Goal: Task Accomplishment & Management: Use online tool/utility

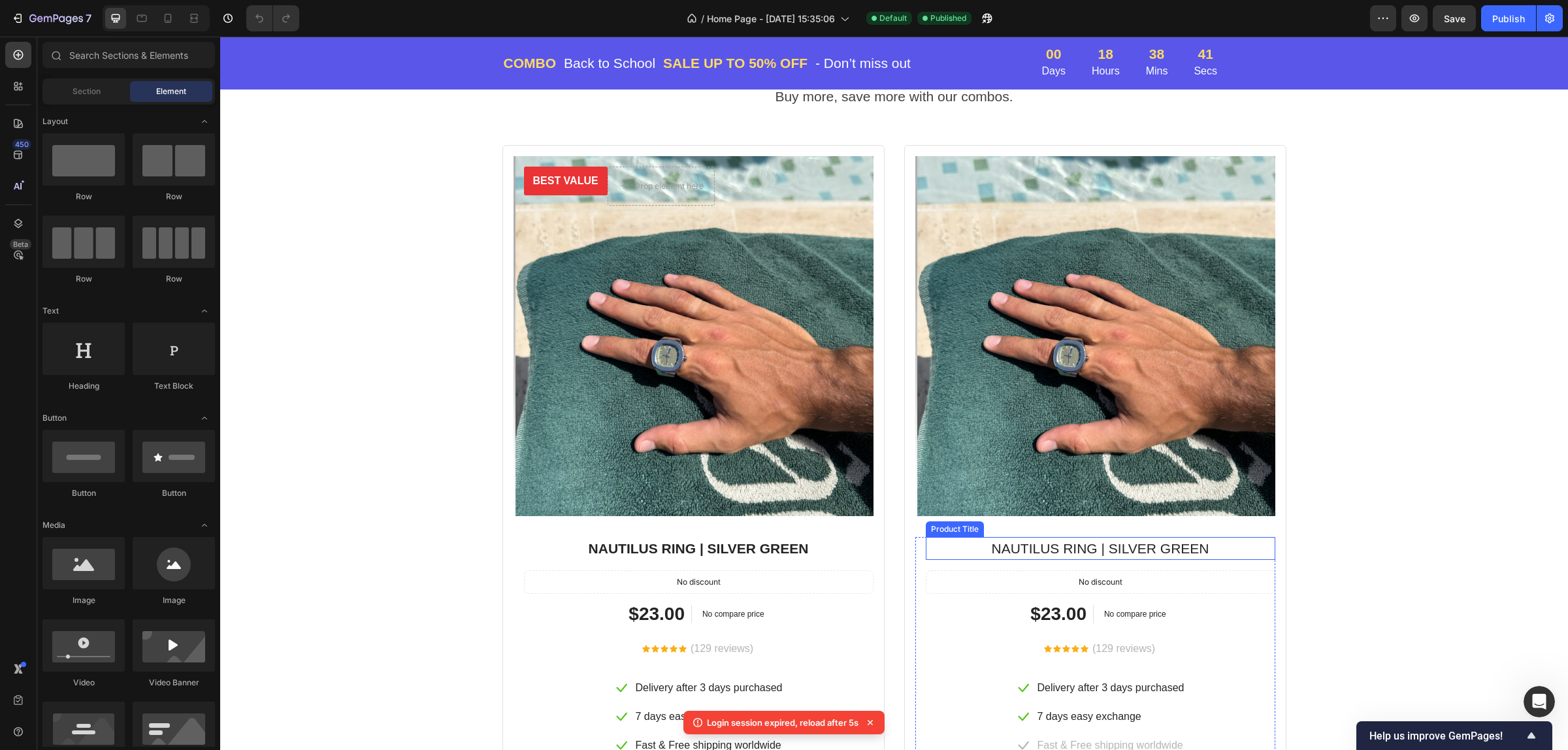
scroll to position [2287, 0]
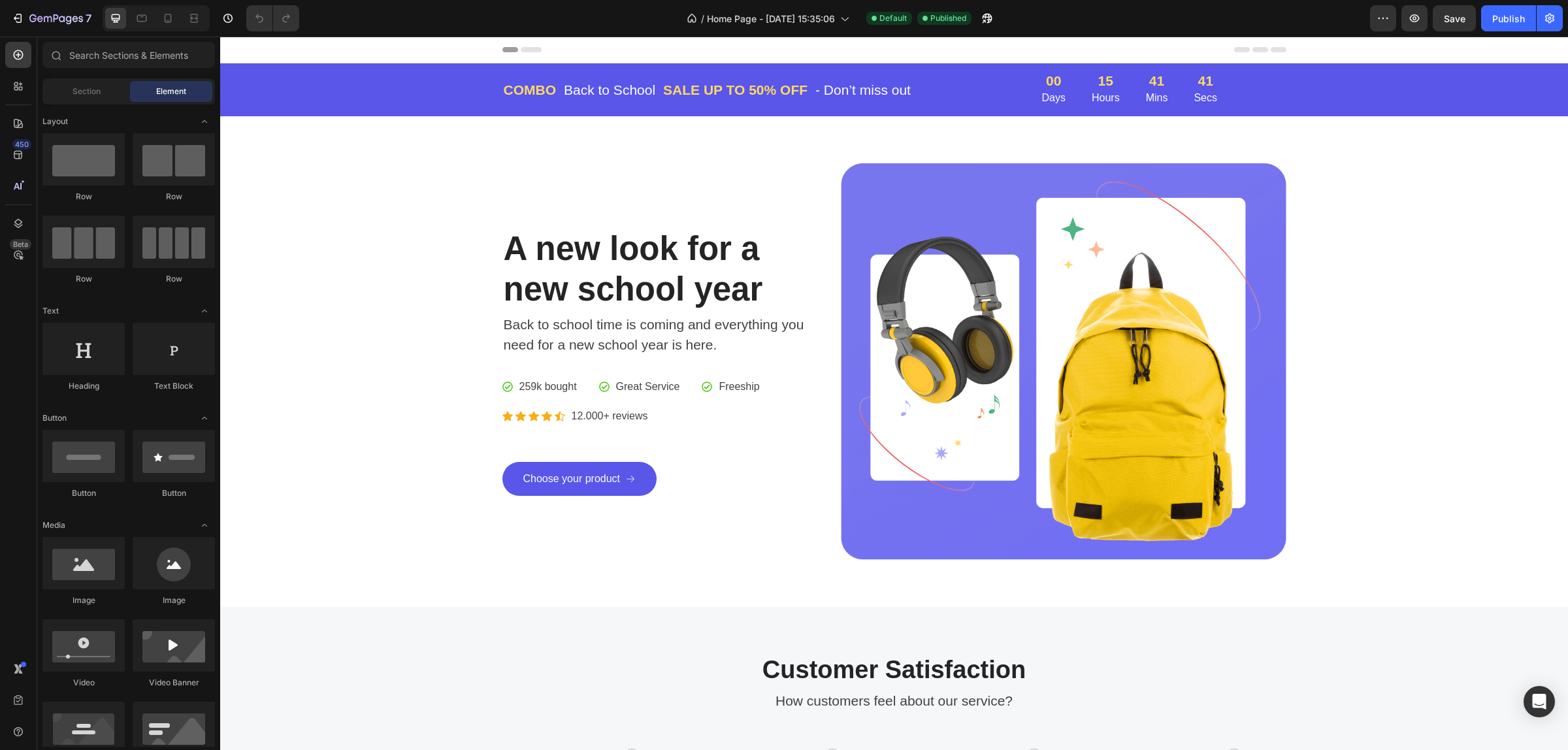
click at [978, 47] on div "Header" at bounding box center [894, 50] width 784 height 26
click at [921, 74] on div "COMBO Text block Back to School Text block Row SALE UP TO 50% OFF Text block - …" at bounding box center [757, 90] width 509 height 32
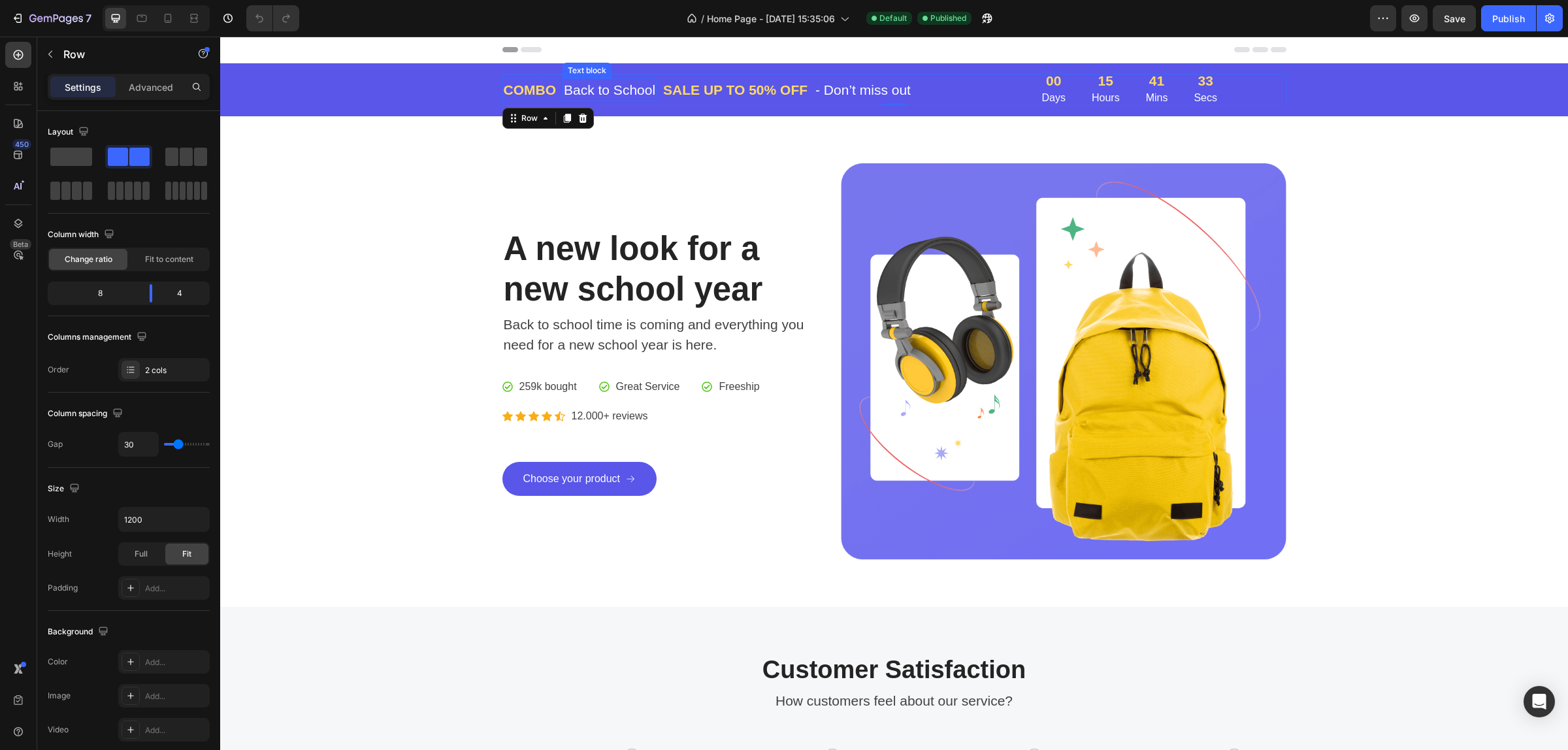
click at [591, 83] on p "Back to School" at bounding box center [609, 90] width 91 height 21
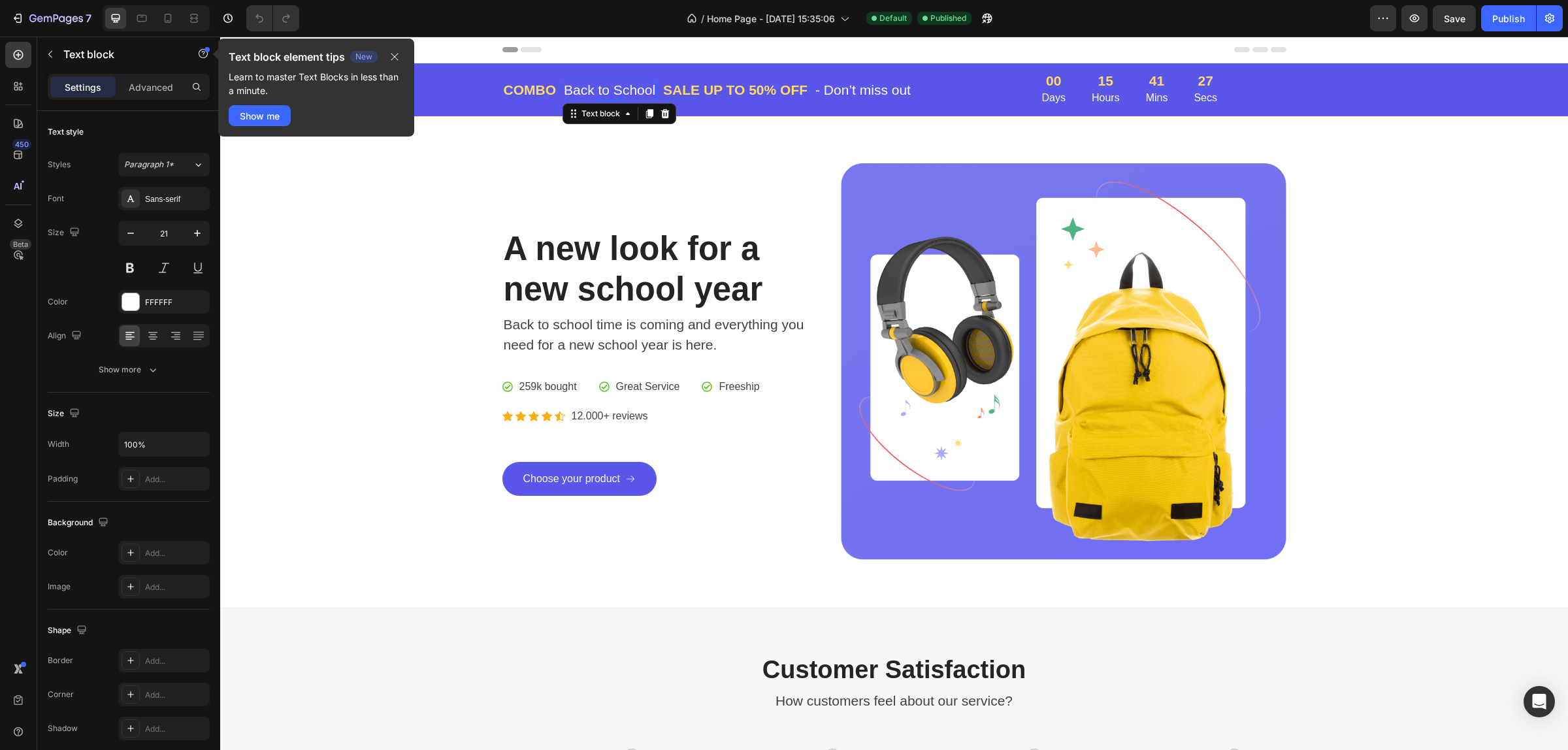
click at [610, 88] on p "Back to School" at bounding box center [609, 90] width 91 height 21
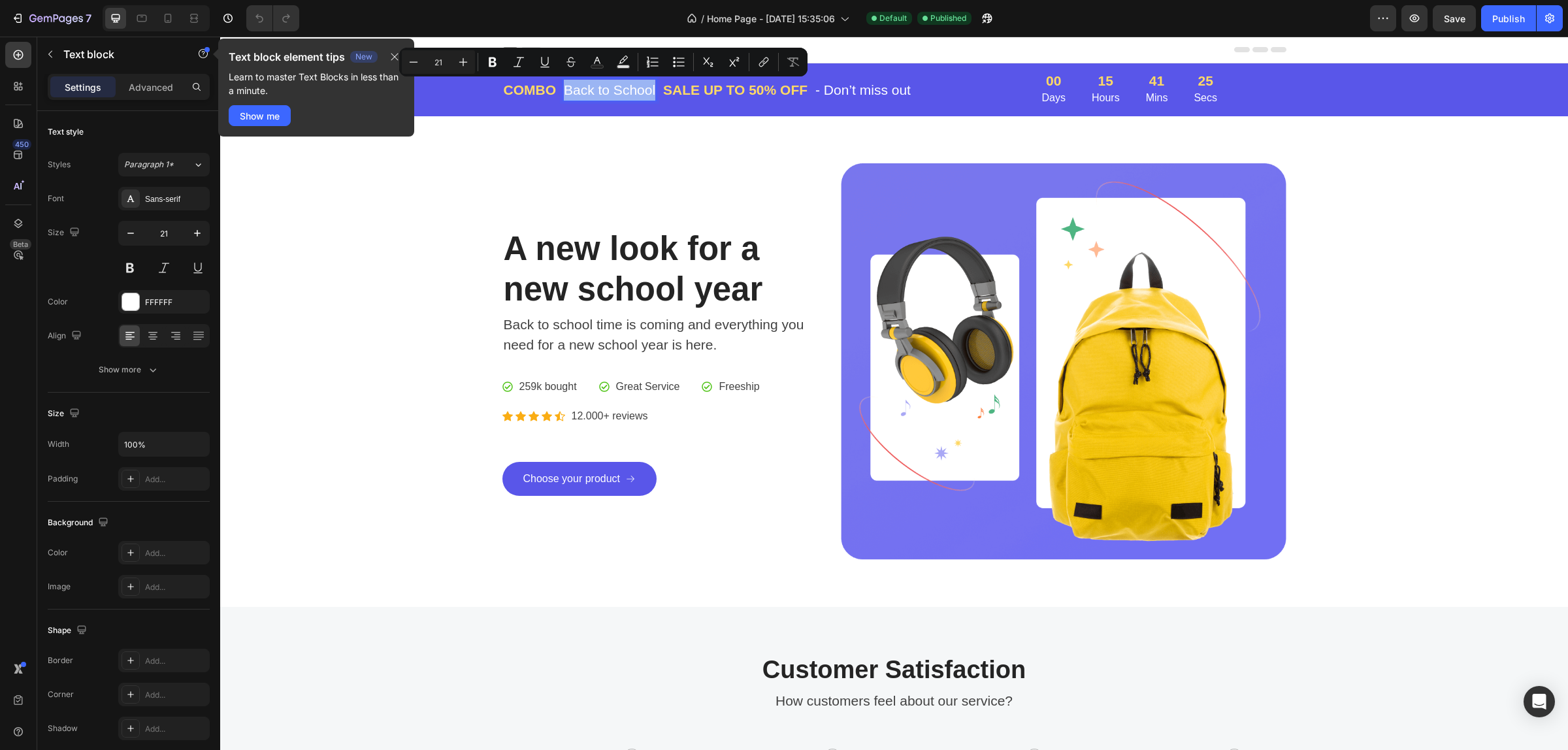
click at [610, 88] on p "Back to School" at bounding box center [609, 90] width 91 height 21
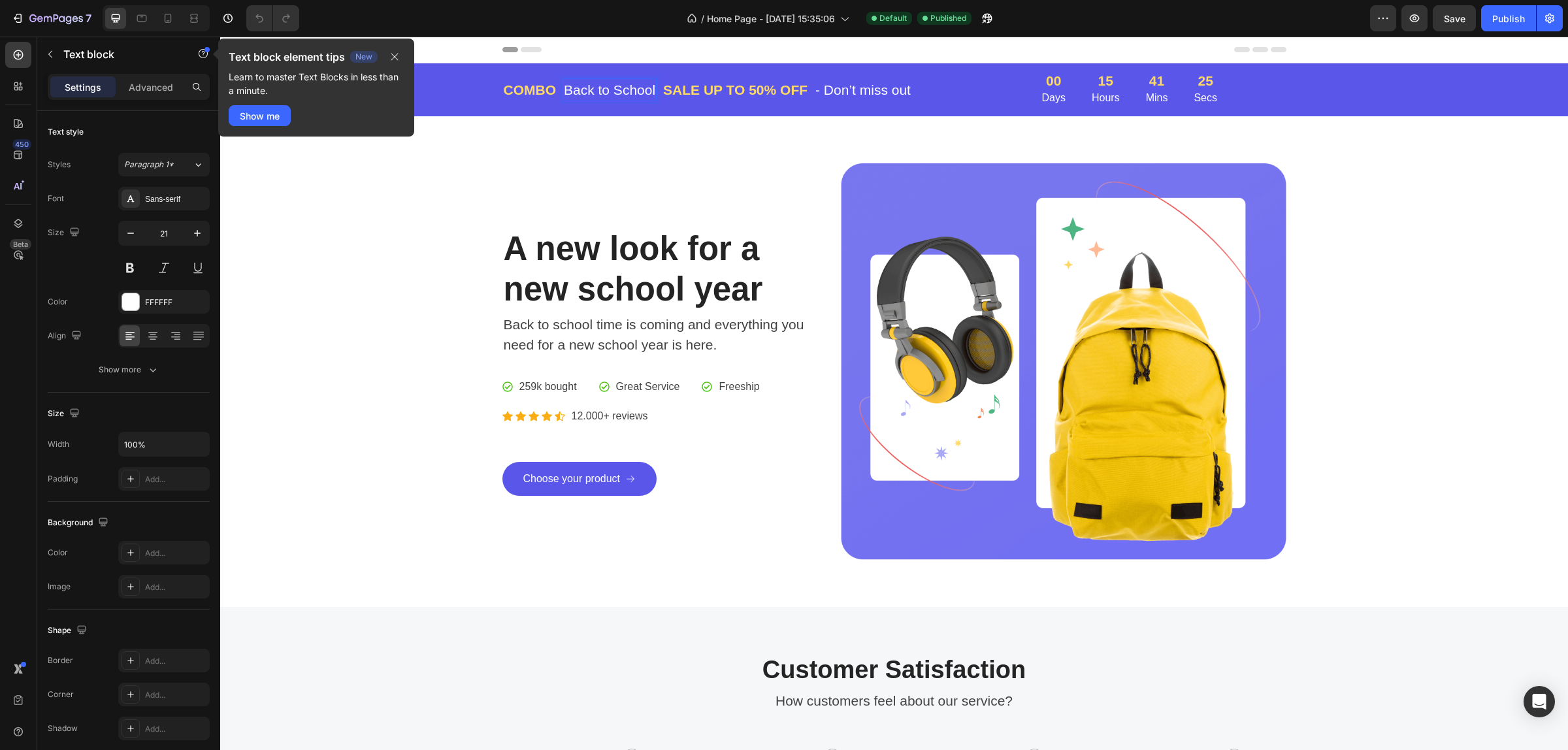
click at [610, 88] on p "Back to School" at bounding box center [609, 90] width 91 height 21
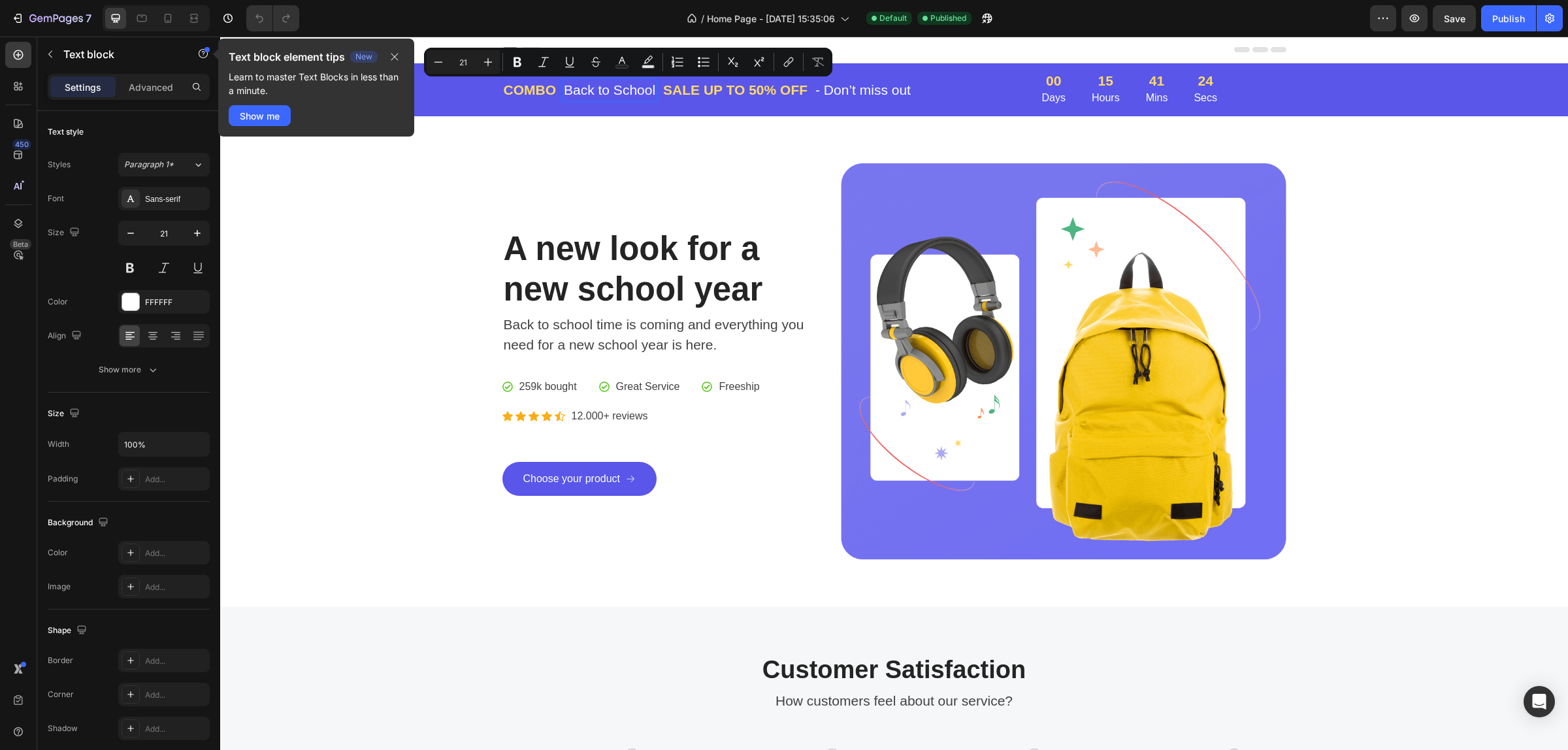
click at [594, 89] on p "Back to School" at bounding box center [609, 90] width 91 height 21
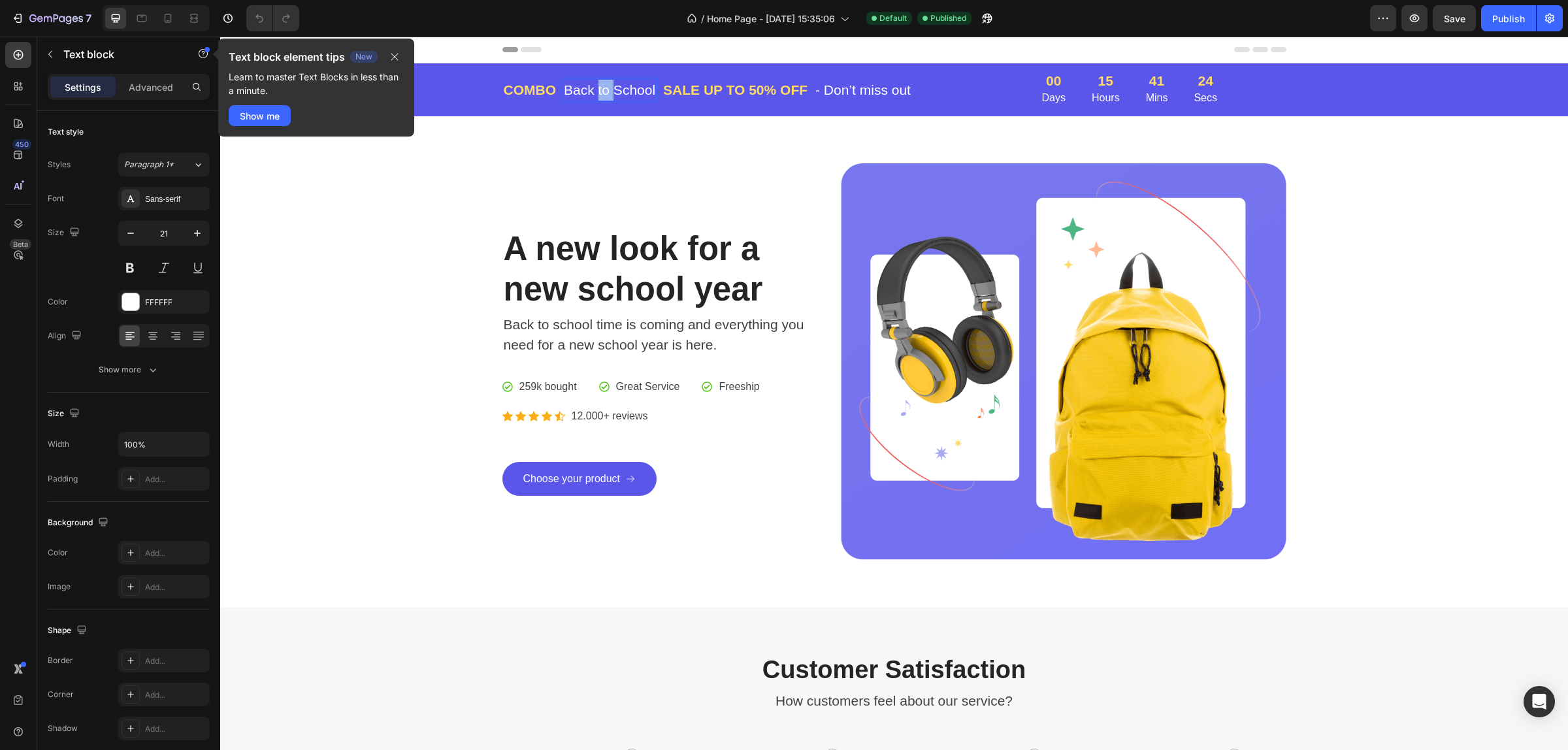
click at [594, 89] on p "Back to School" at bounding box center [609, 90] width 91 height 21
click at [570, 90] on div "SALE UP TO 50% OFF" at bounding box center [643, 90] width 147 height 23
click at [561, 88] on div "COMBO Text block Text block 0 Row SALE UP TO 50% OFF Text block - Don’t miss ou…" at bounding box center [757, 90] width 509 height 23
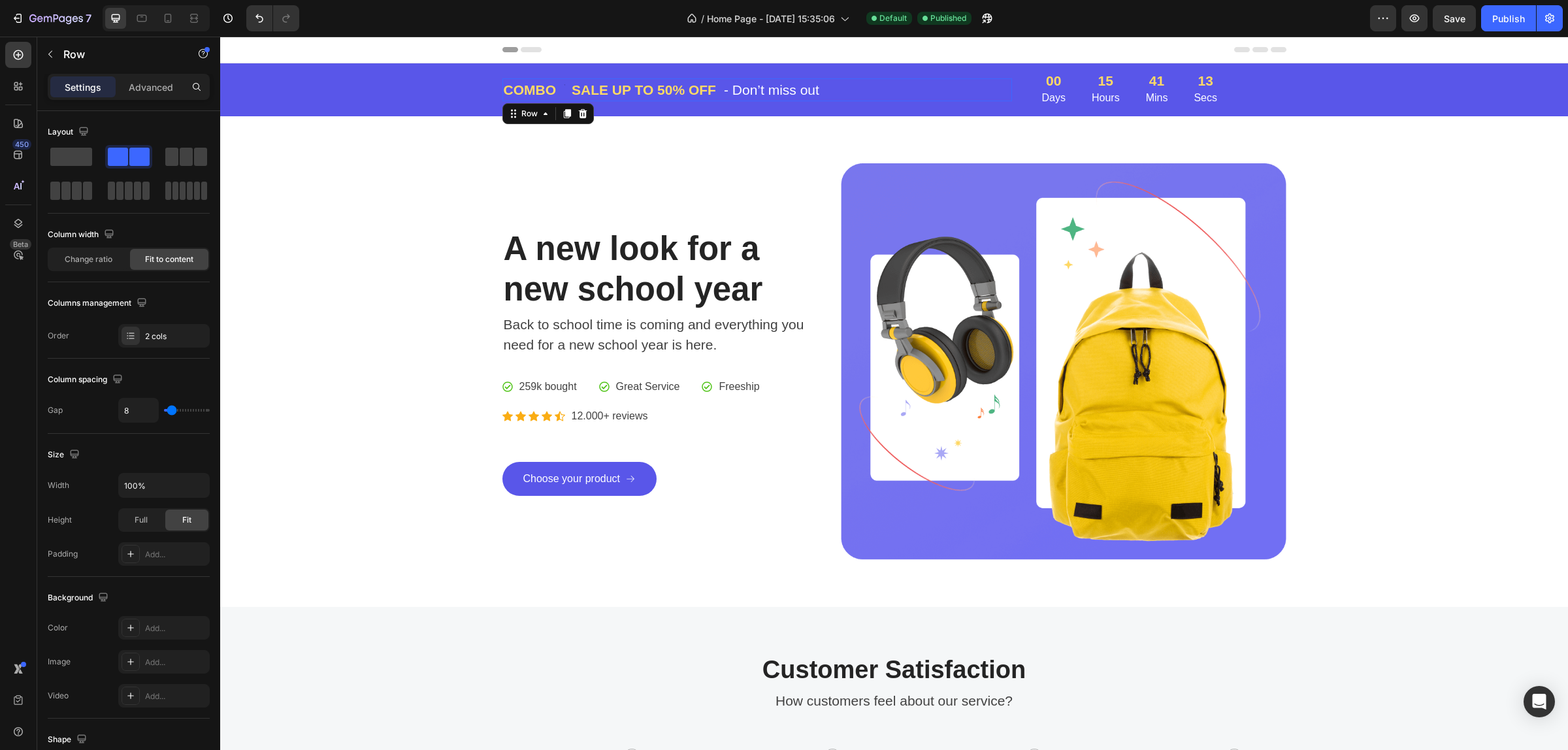
click at [559, 90] on div "COMBO Text block Text block Row SALE UP TO 50% OFF Text block - Don’t miss out …" at bounding box center [757, 90] width 509 height 23
click at [572, 86] on p "SALE UP TO 50% OFF" at bounding box center [643, 90] width 144 height 21
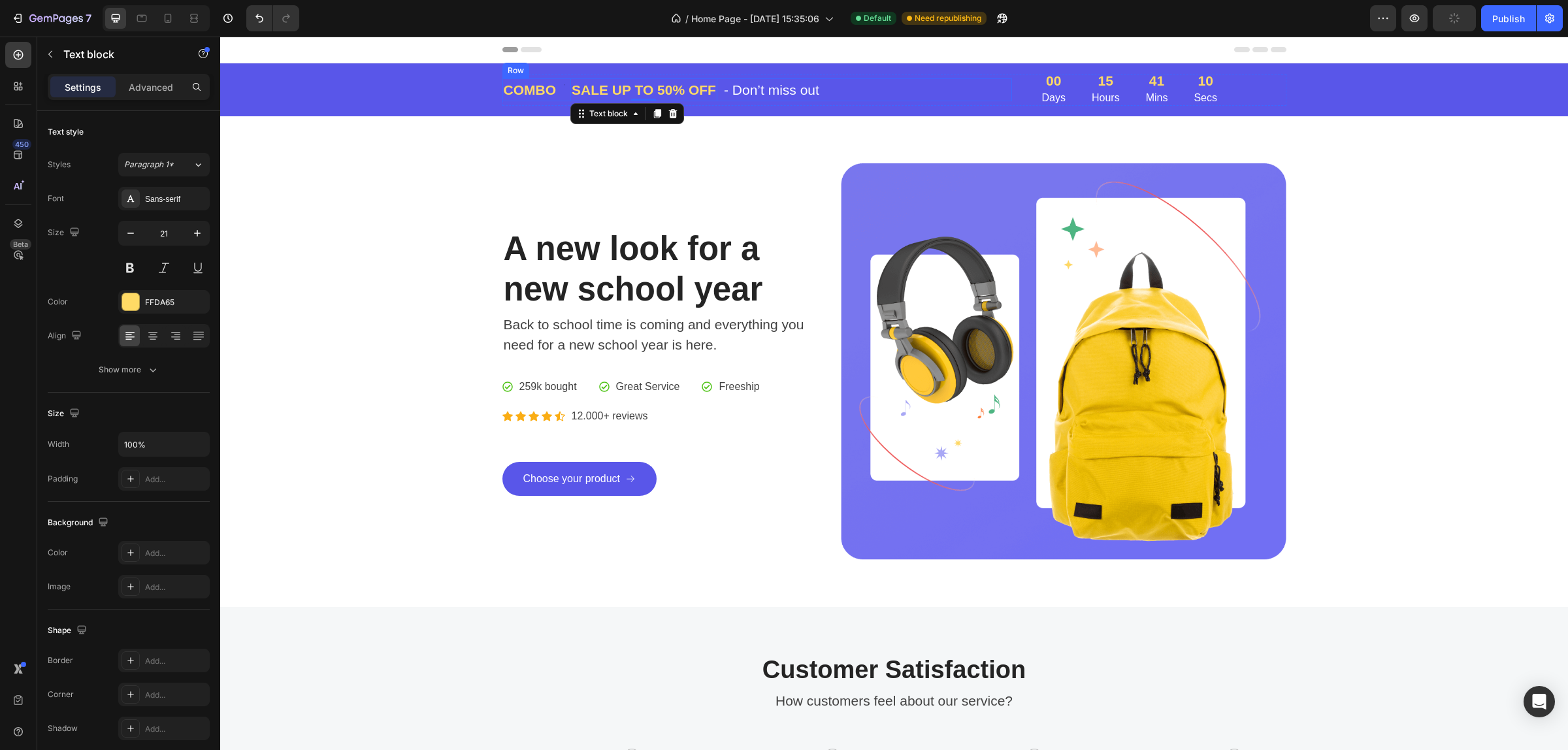
click at [559, 87] on div "COMBO Text block Text block Row SALE UP TO 50% OFF Text block 0 - Don’t miss ou…" at bounding box center [757, 90] width 509 height 23
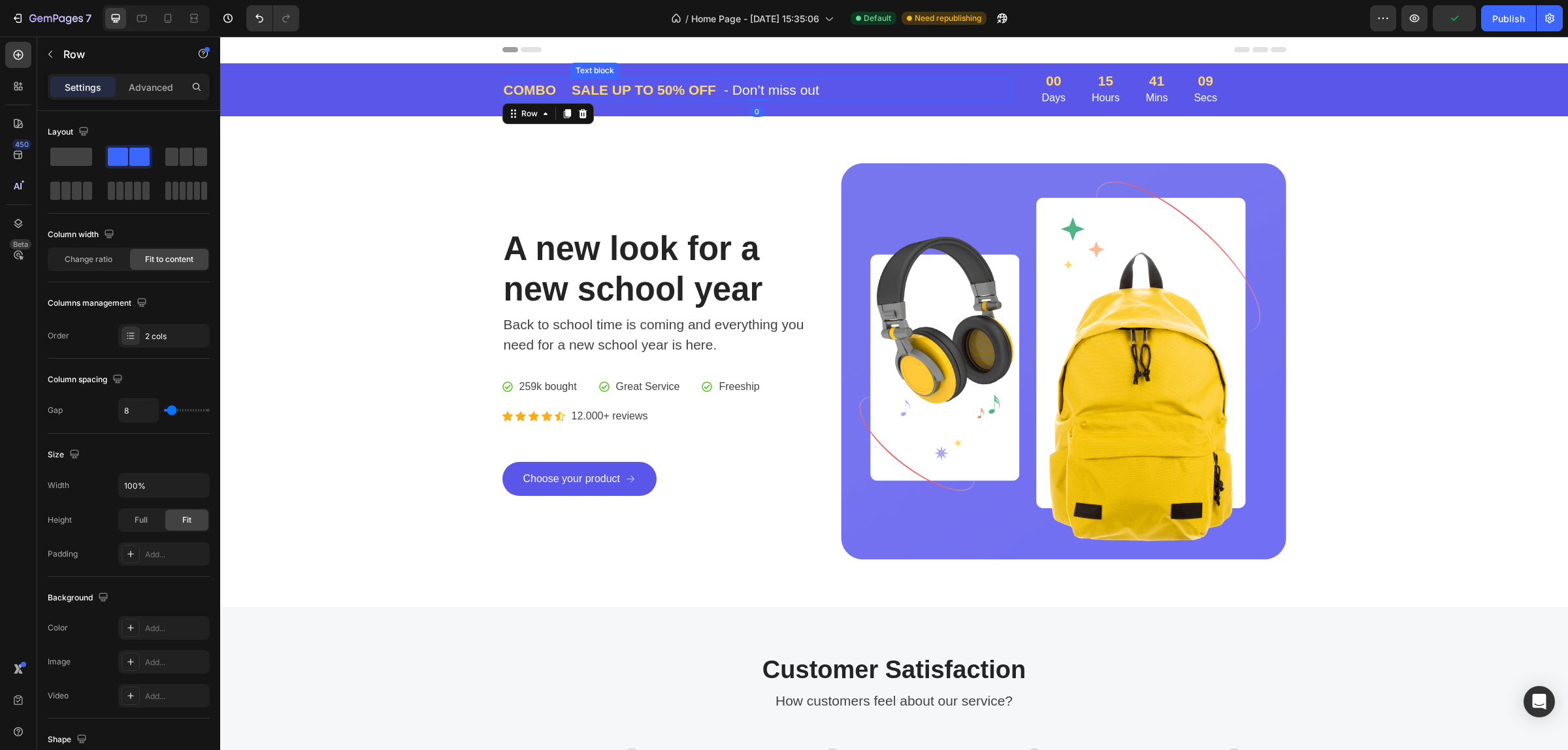
click at [575, 89] on p "SALE UP TO 50% OFF" at bounding box center [643, 90] width 144 height 21
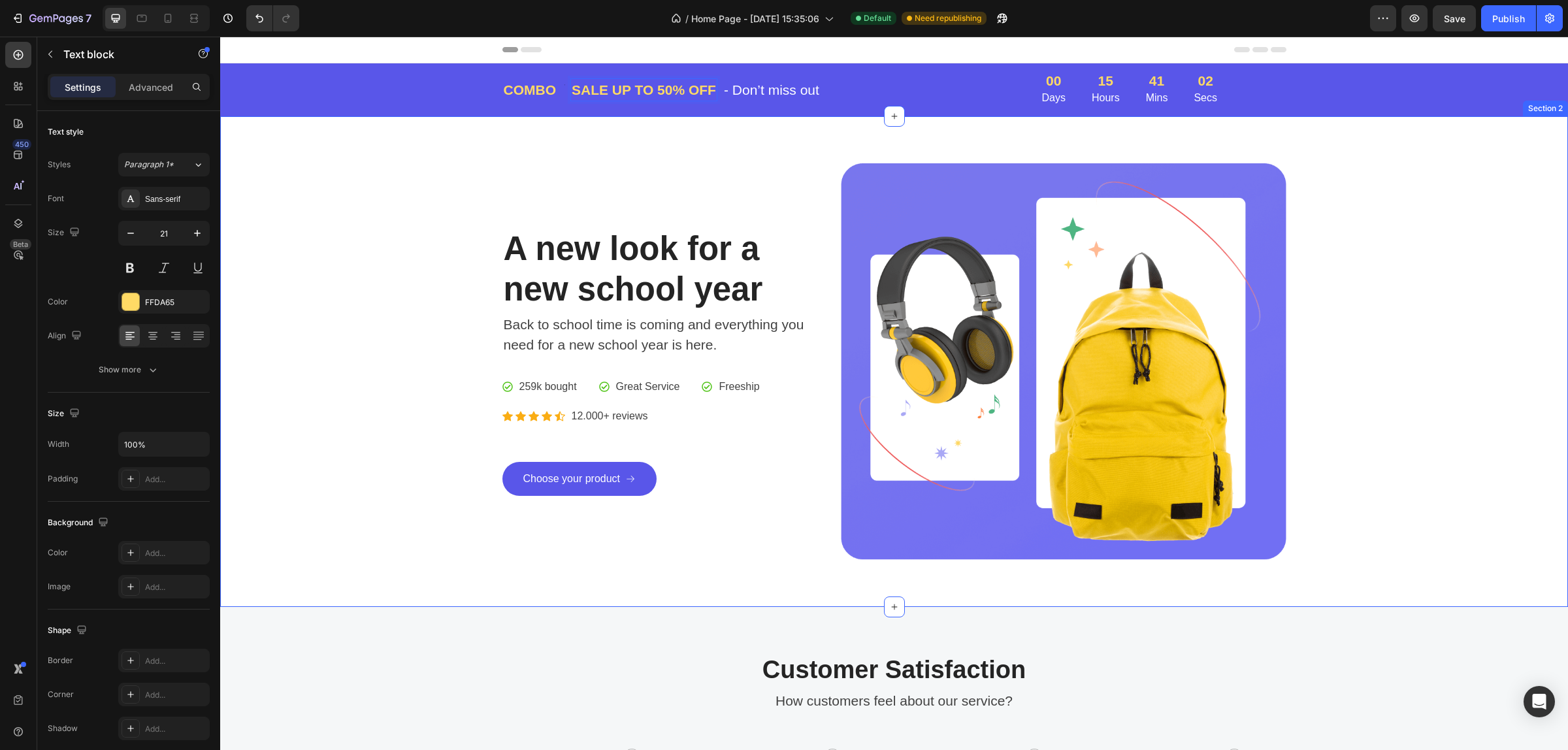
click at [1453, 210] on div "A new look for a new school year Heading Back to school time is coming and ever…" at bounding box center [893, 361] width 1328 height 396
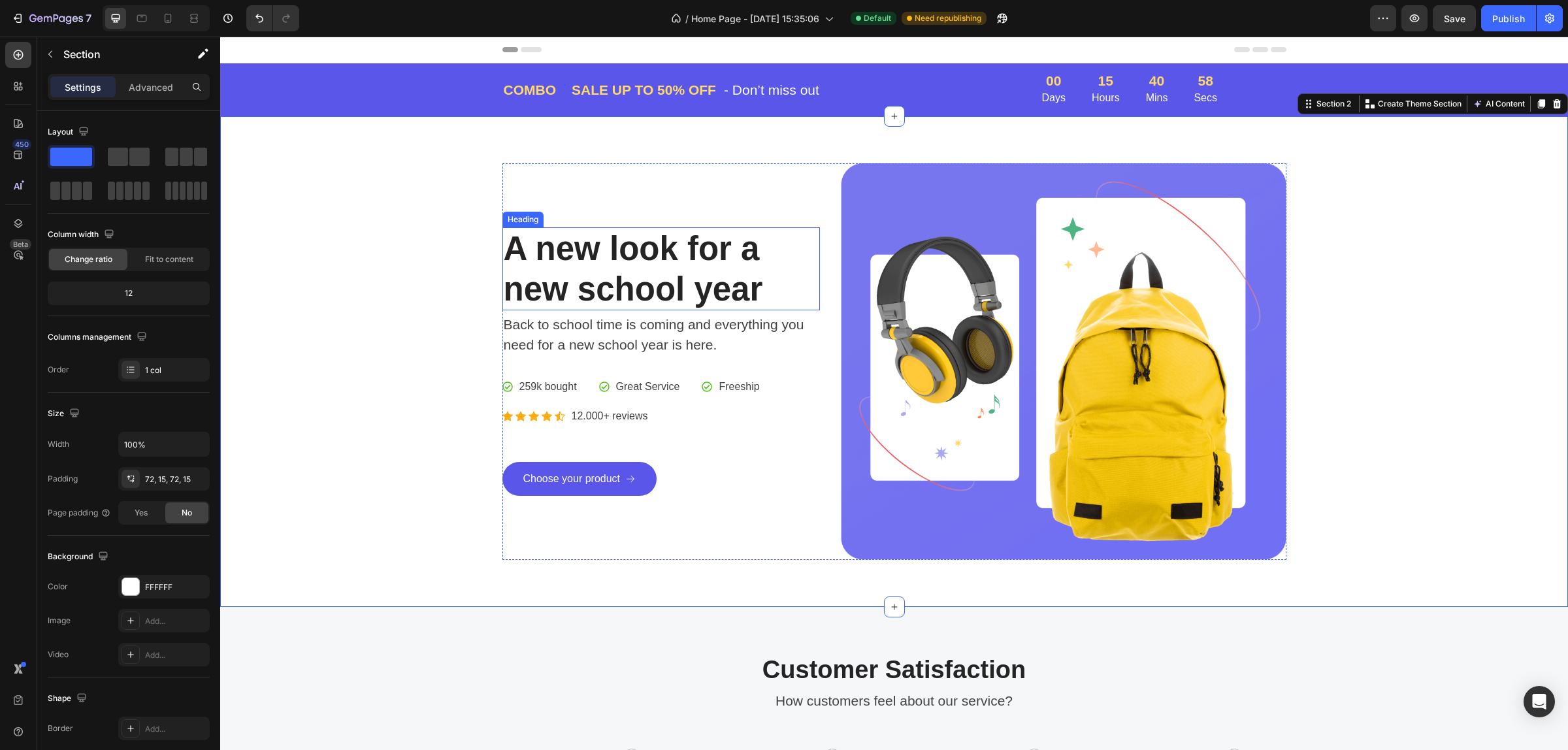
click at [709, 255] on p "A new look for a new school year" at bounding box center [661, 269] width 315 height 79
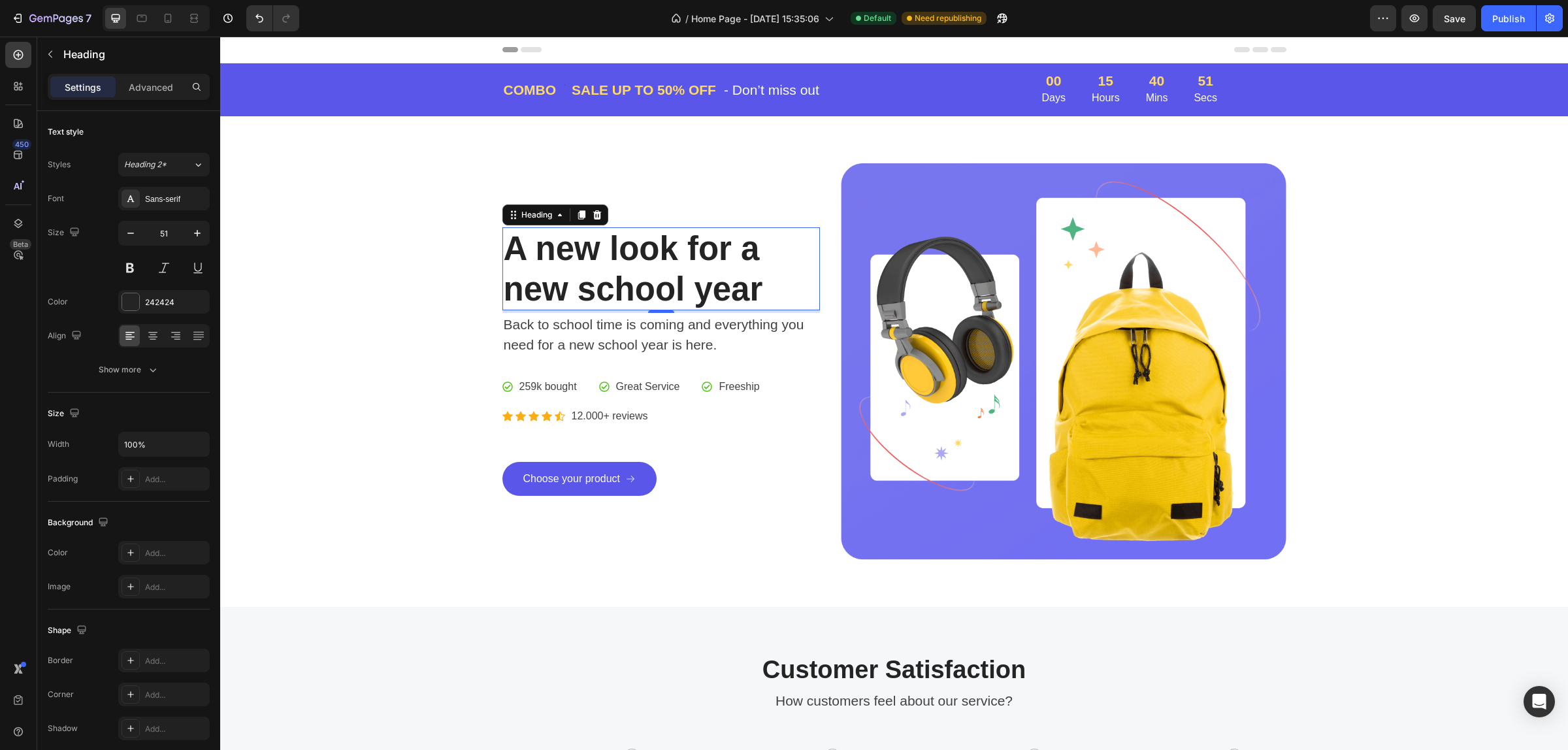
click at [668, 252] on p "A new look for a new school year" at bounding box center [661, 269] width 315 height 79
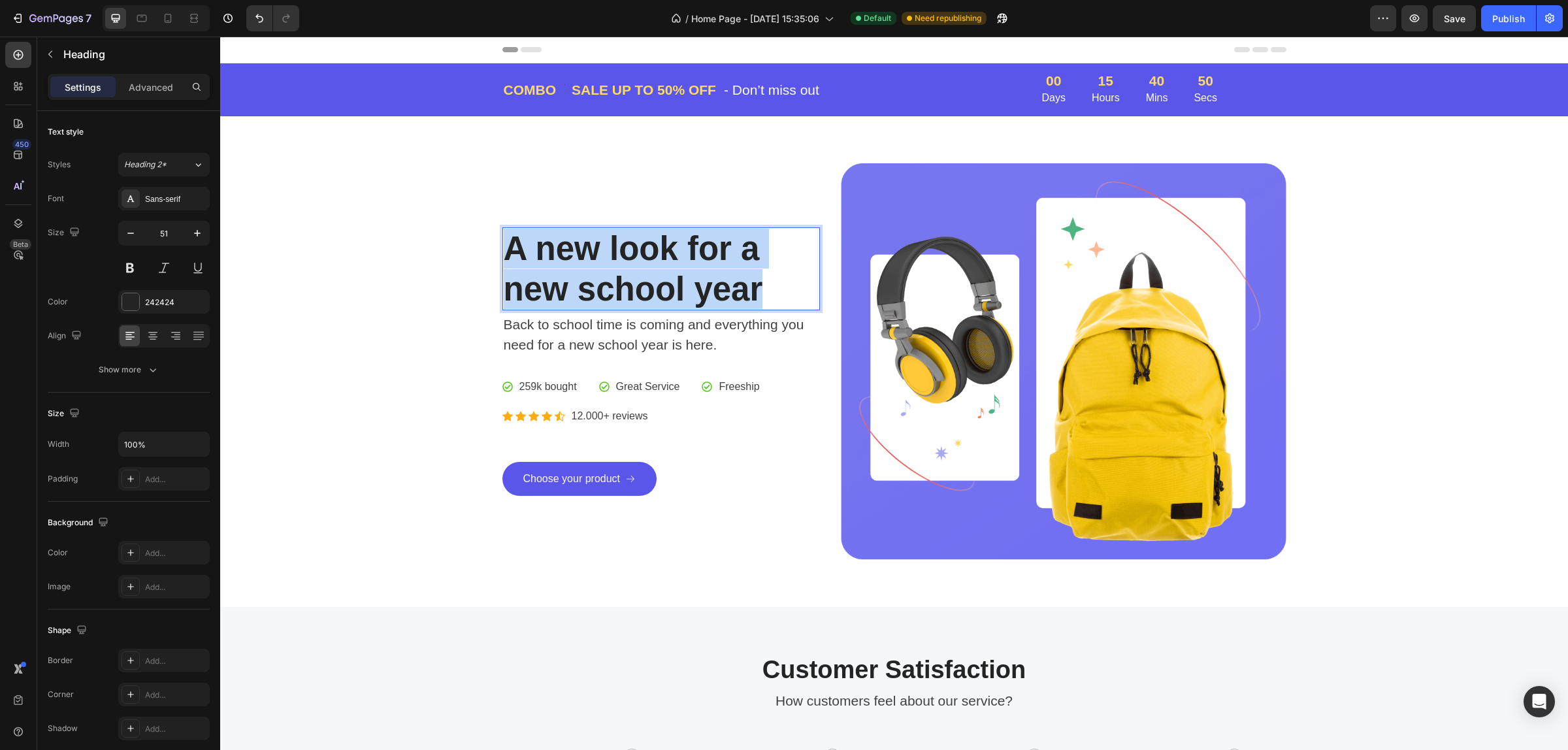
click at [668, 252] on p "A new look for a new school year" at bounding box center [661, 269] width 315 height 79
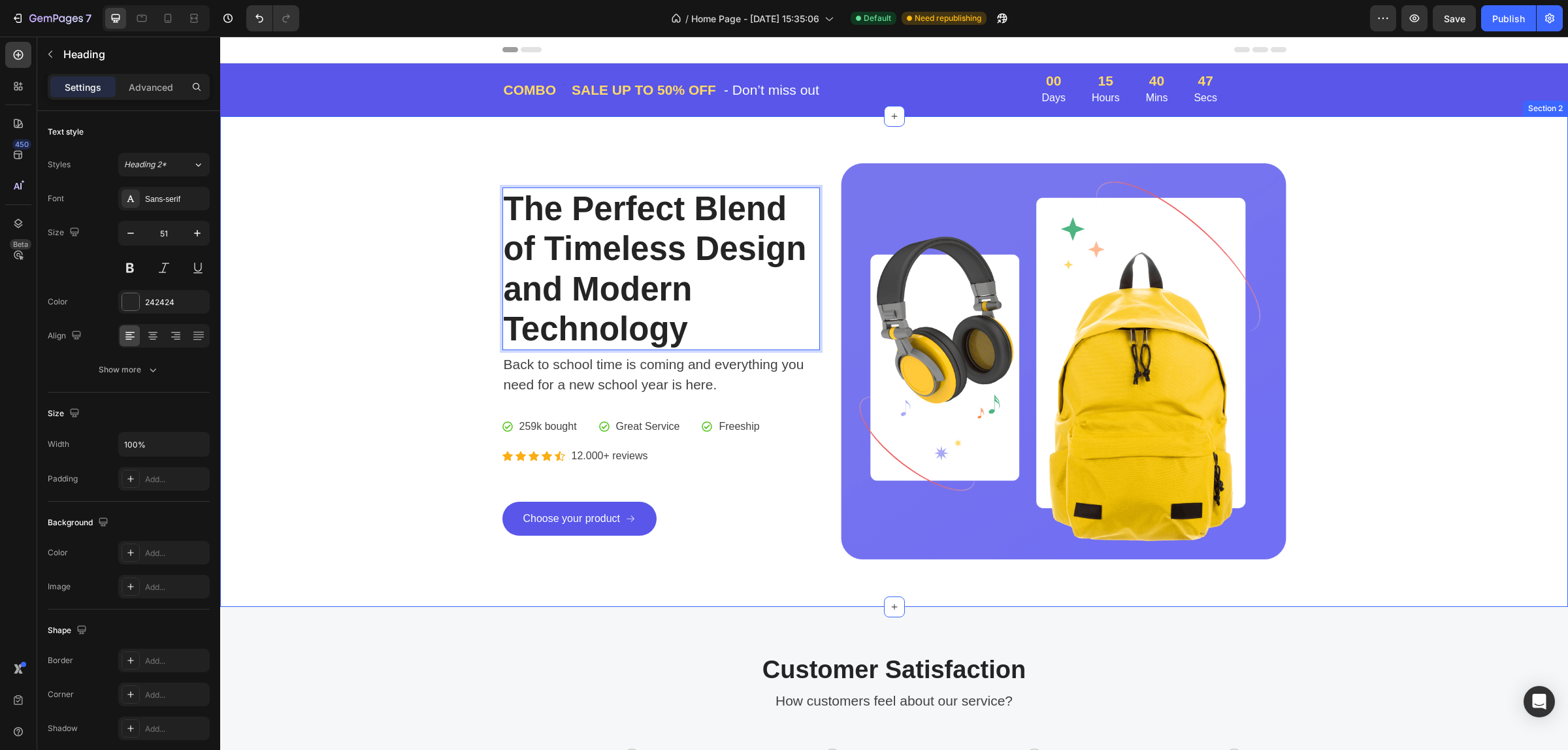
click at [391, 301] on div "The Perfect Blend of Timeless Design and Modern Technology Heading 4 Back to sc…" at bounding box center [893, 361] width 1328 height 396
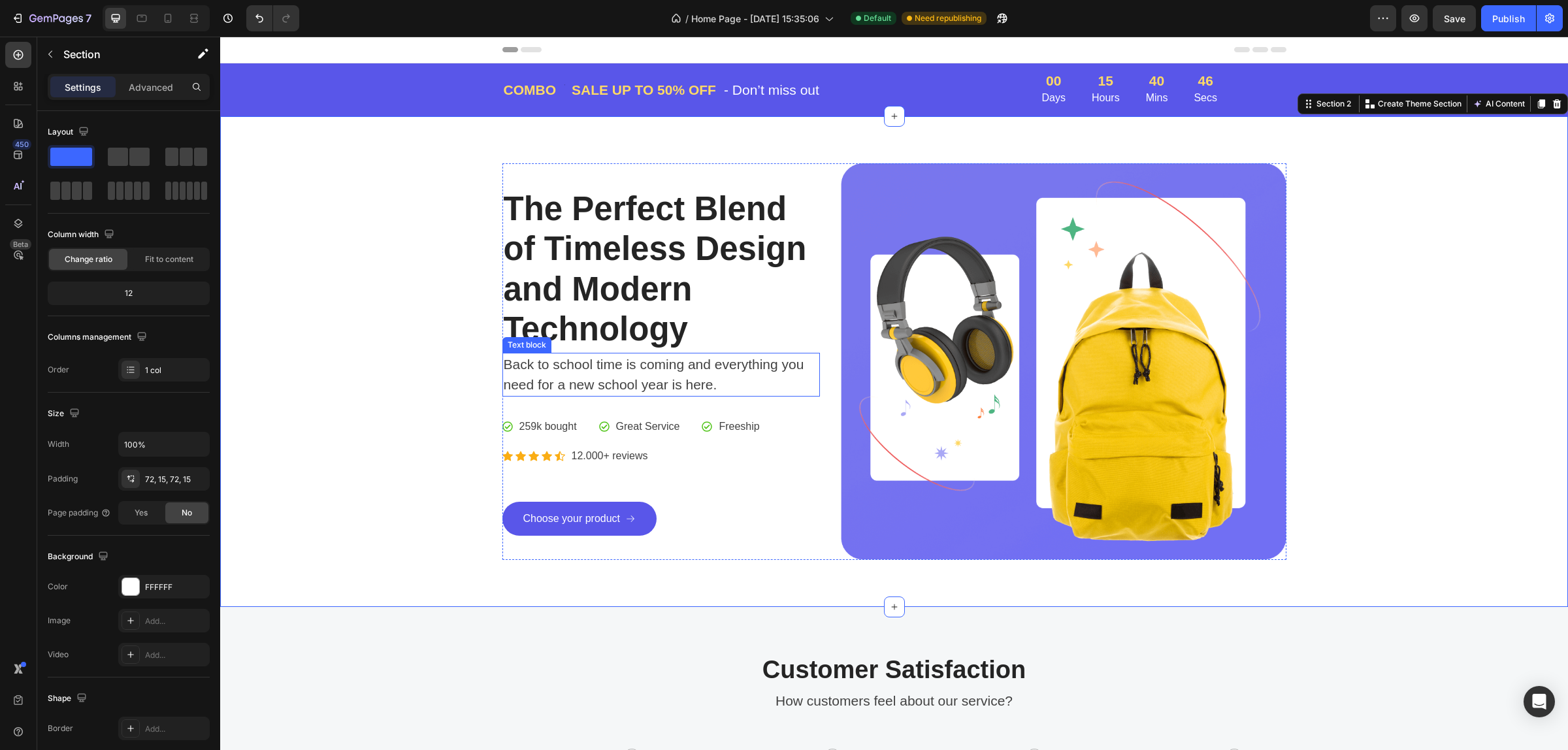
click at [592, 367] on p "Back to school time is coming and everything you need for a new school year is …" at bounding box center [661, 375] width 315 height 41
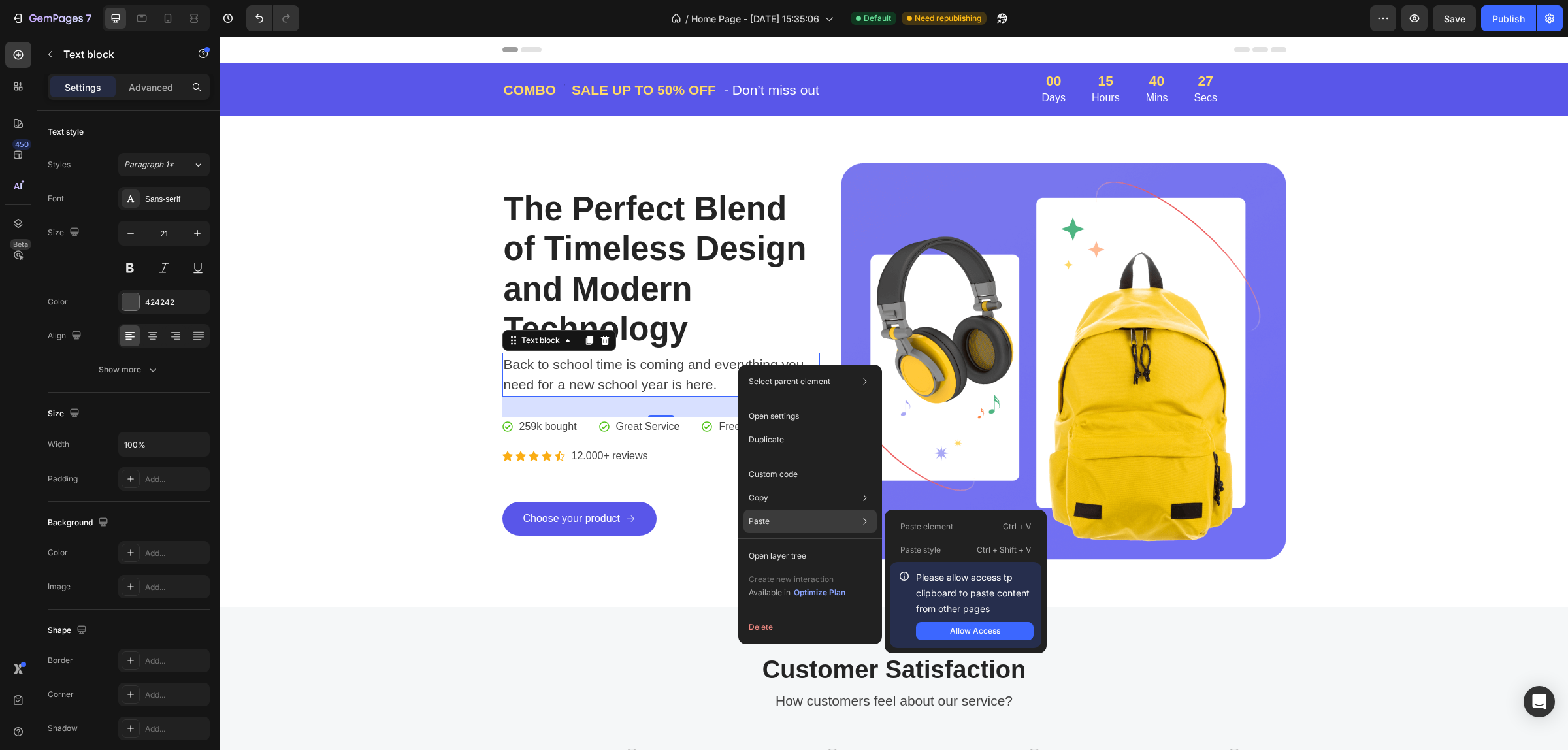
click at [773, 519] on div "Paste Paste element Ctrl + V Paste style Ctrl + Shift + V Please allow access t…" at bounding box center [810, 521] width 133 height 23
click at [776, 523] on div "Paste Paste element Ctrl + V Paste style Ctrl + Shift + V Please allow access t…" at bounding box center [810, 521] width 133 height 23
click at [978, 624] on button "Allow Access" at bounding box center [974, 631] width 118 height 18
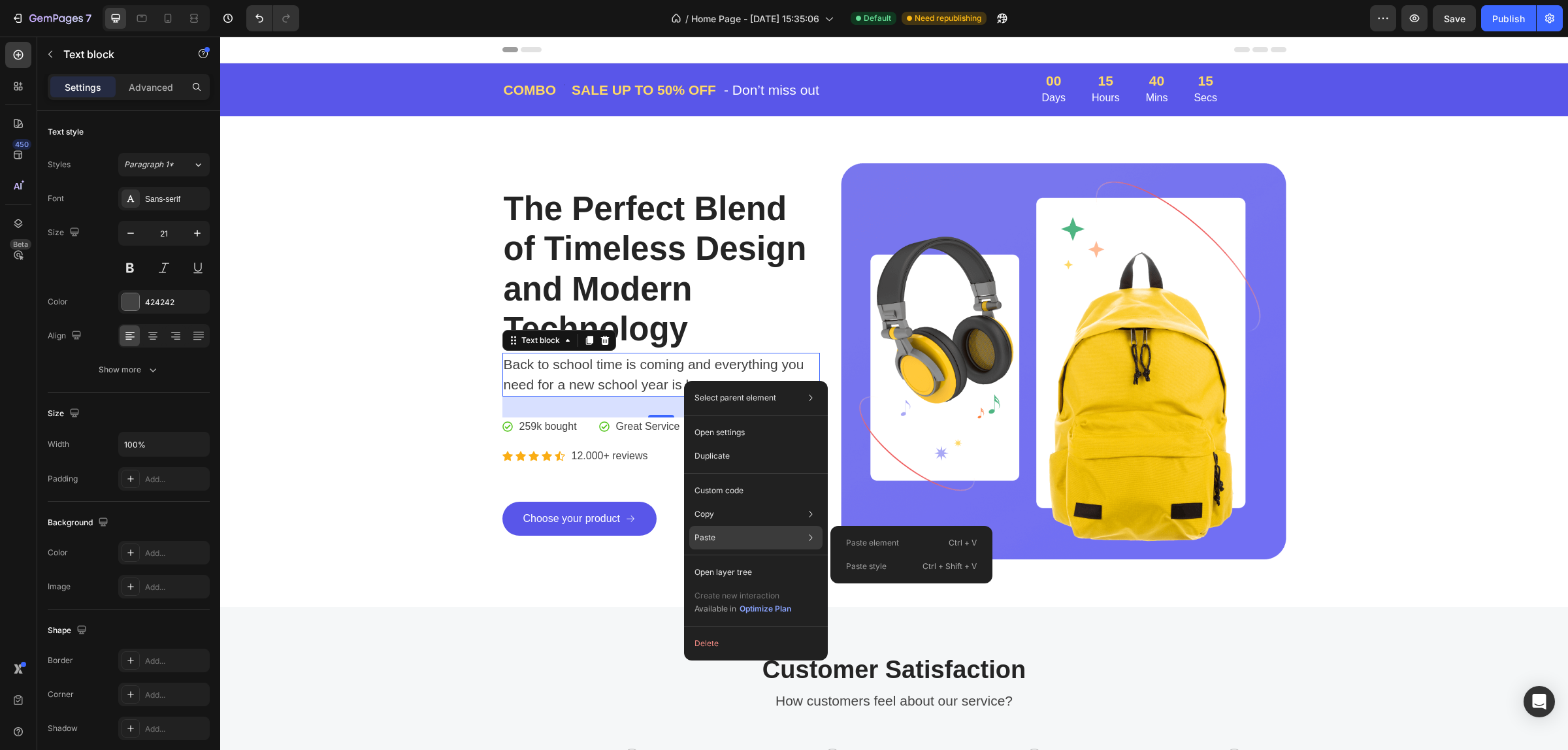
click at [737, 527] on div "Paste Paste element Ctrl + V Paste style Ctrl + Shift + V" at bounding box center [756, 537] width 133 height 23
click at [716, 533] on div "Paste Paste element Ctrl + V Paste style Ctrl + Shift + V" at bounding box center [756, 537] width 133 height 23
click at [723, 536] on div "Paste Paste element Ctrl + V Paste style Ctrl + Shift + V" at bounding box center [756, 537] width 133 height 23
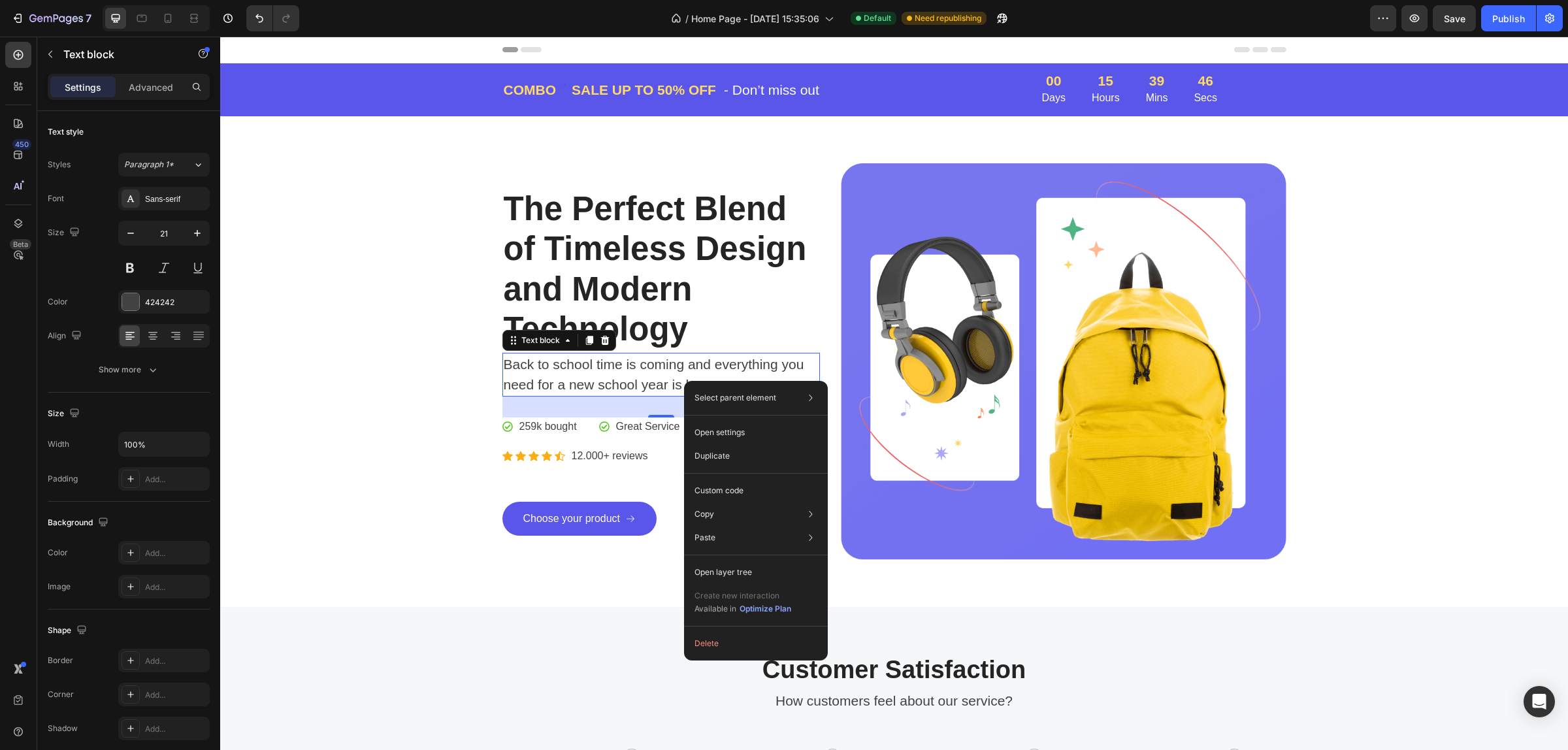
click at [717, 367] on p "Back to school time is coming and everything you need for a new school year is …" at bounding box center [661, 375] width 315 height 41
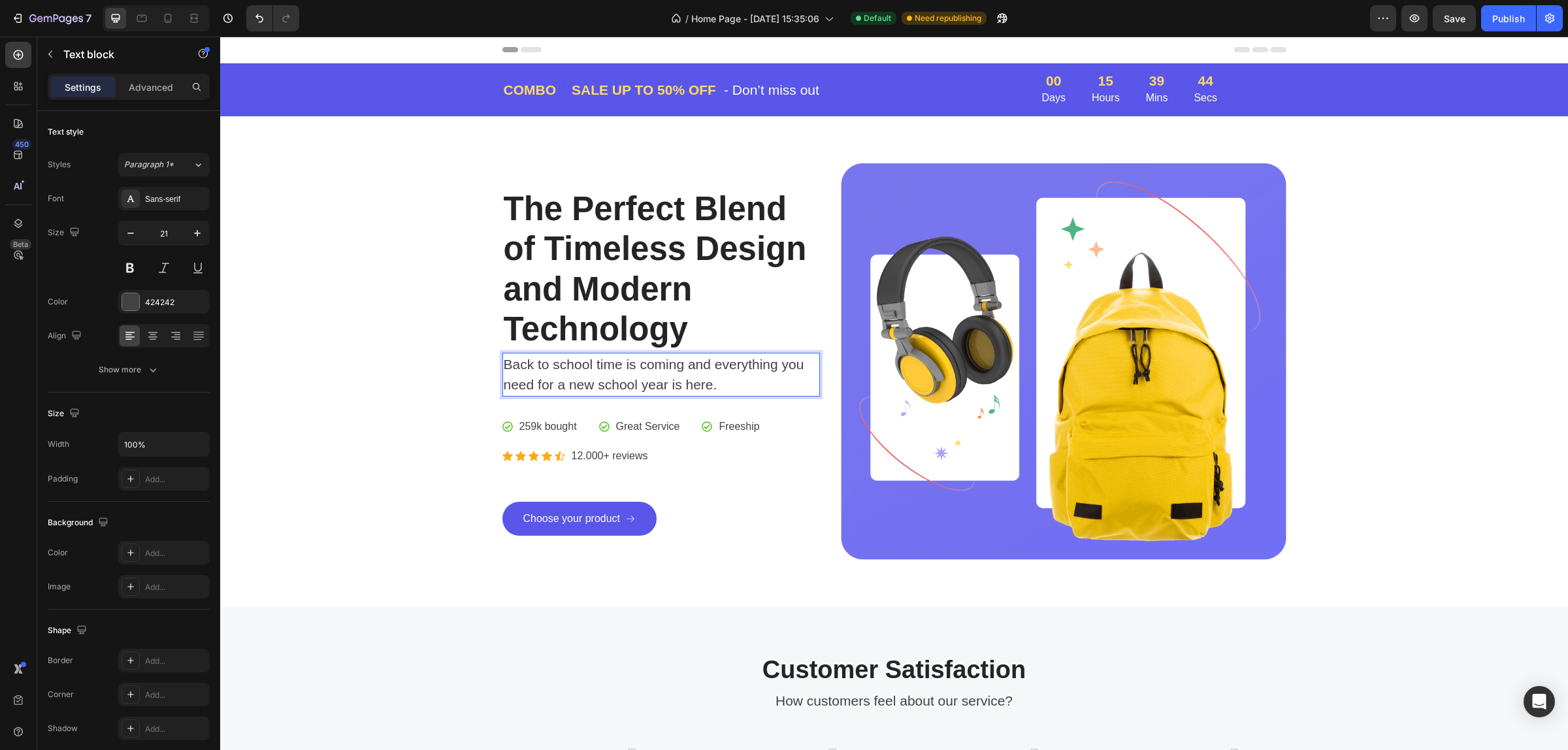
click at [785, 371] on p "Back to school time is coming and everything you need for a new school year is …" at bounding box center [661, 375] width 315 height 41
click at [788, 410] on div "The Perfect Blend of Timeless Design and Modern Technology Heading Back to scho…" at bounding box center [661, 361] width 319 height 396
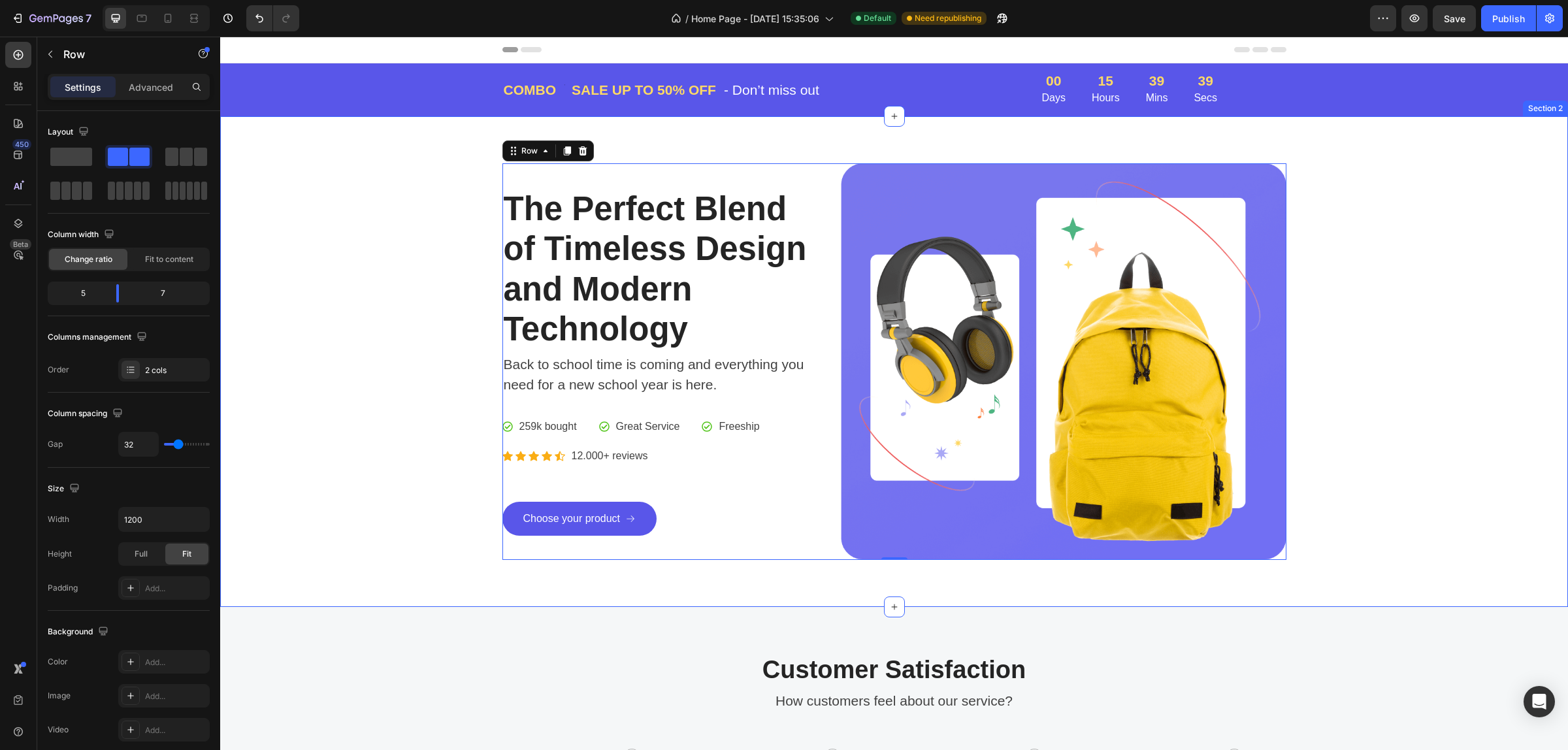
click at [500, 386] on div "The Perfect Blend of Timeless Design and Modern Technology Heading Back to scho…" at bounding box center [893, 361] width 1328 height 396
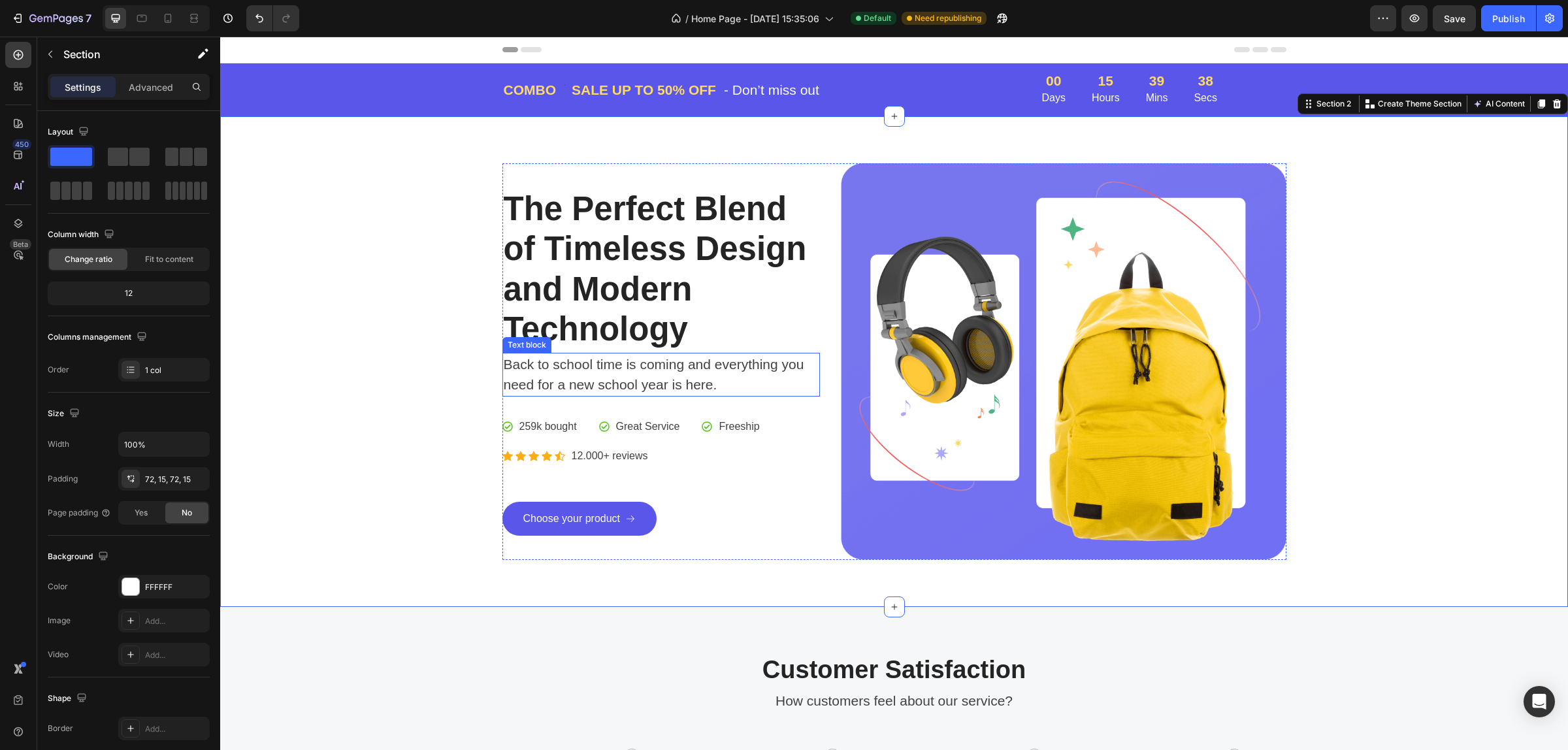
click at [505, 386] on p "Back to school time is coming and everything you need for a new school year is …" at bounding box center [661, 375] width 315 height 41
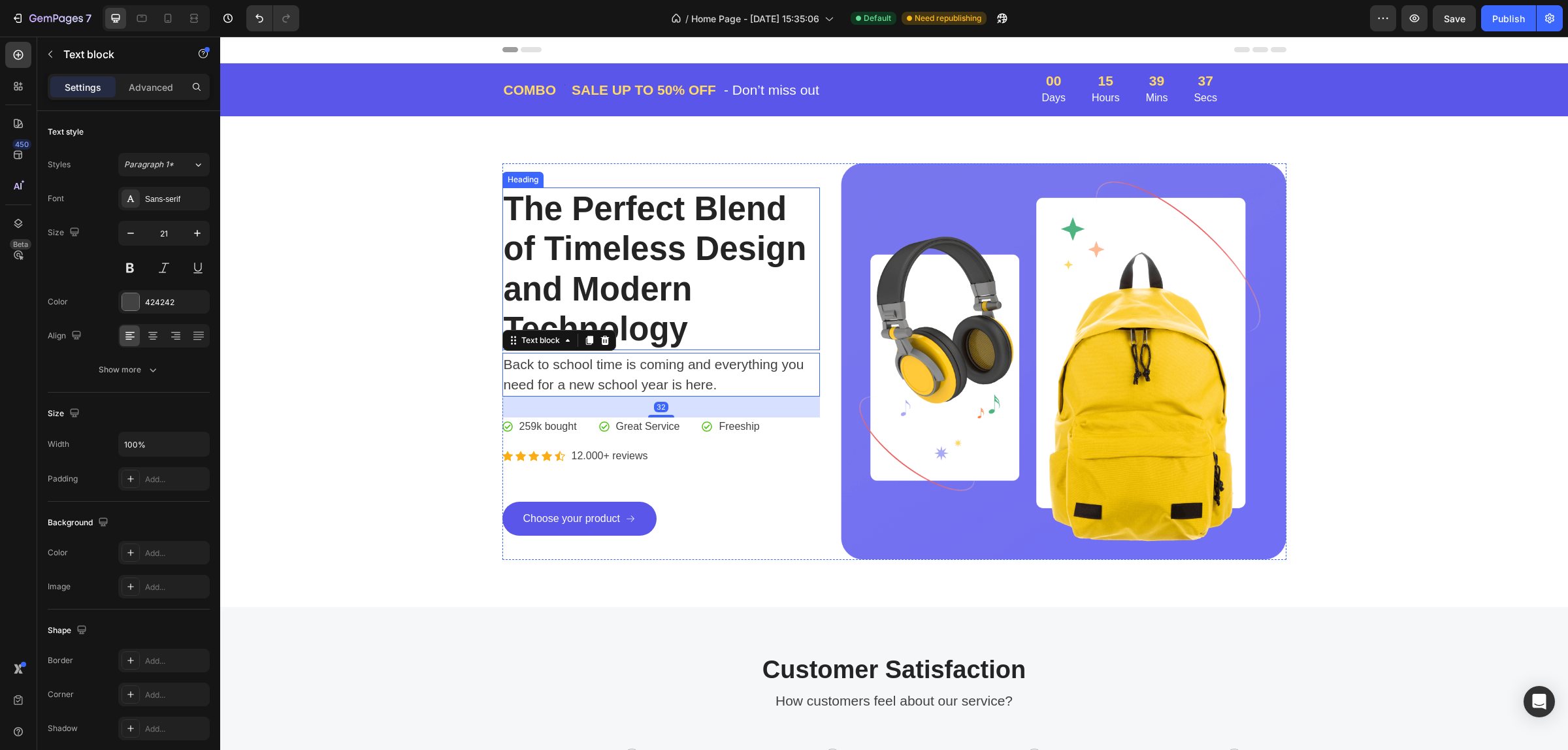
click at [752, 343] on p "The Perfect Blend of Timeless Design and Modern Technology" at bounding box center [661, 269] width 315 height 160
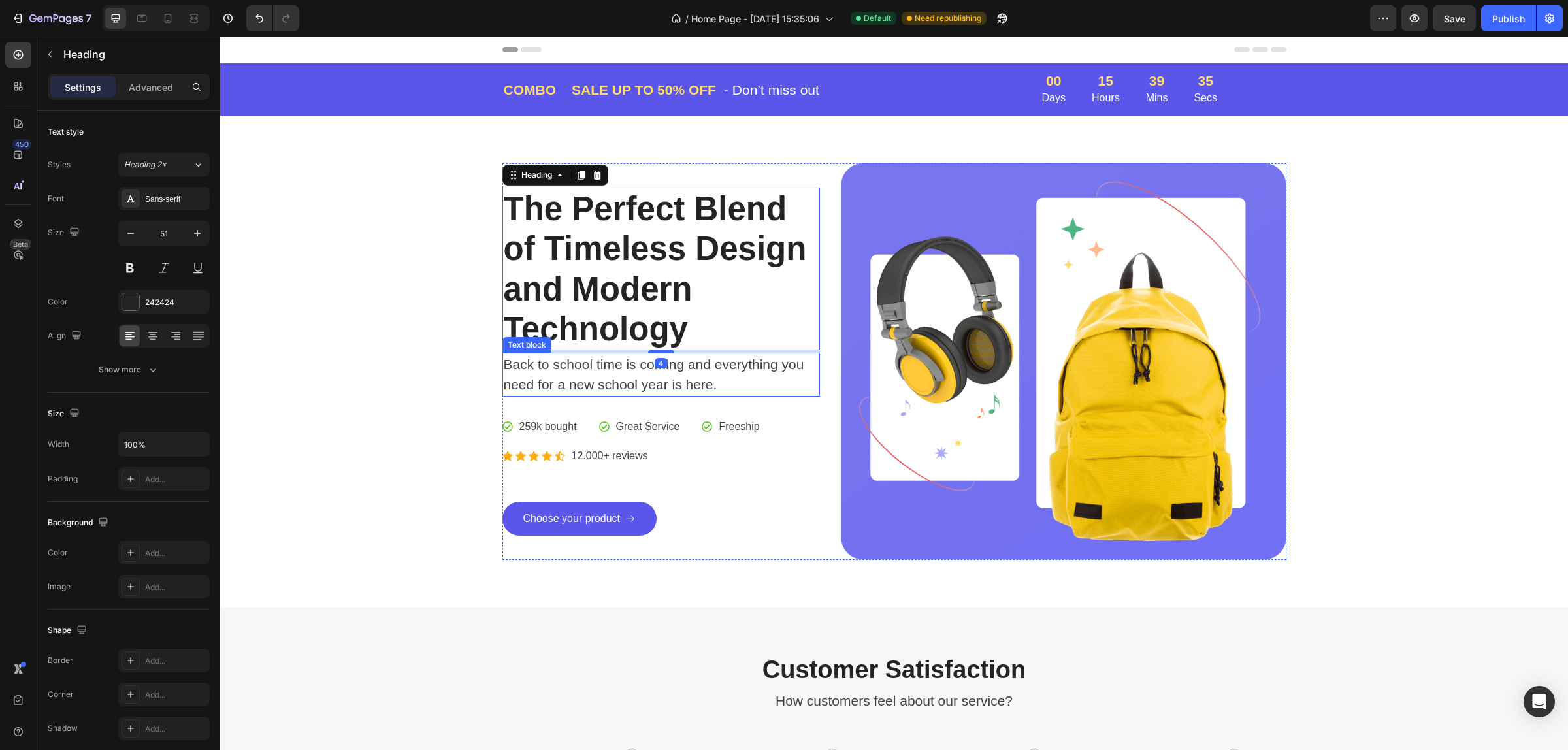
click at [755, 354] on p "Back to school time is coming and everything you need for a new school year is …" at bounding box center [661, 375] width 315 height 41
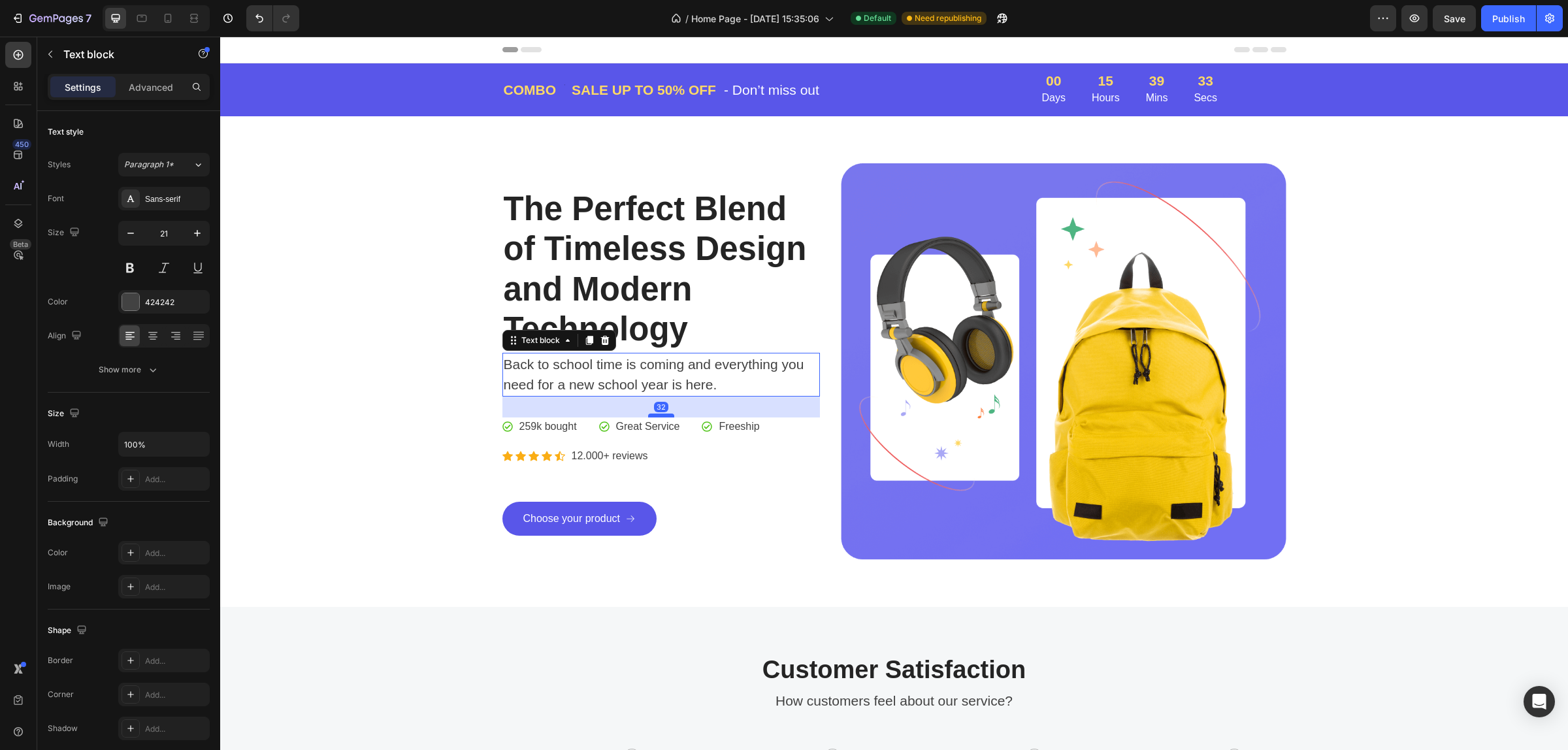
click at [663, 415] on div at bounding box center [661, 415] width 26 height 4
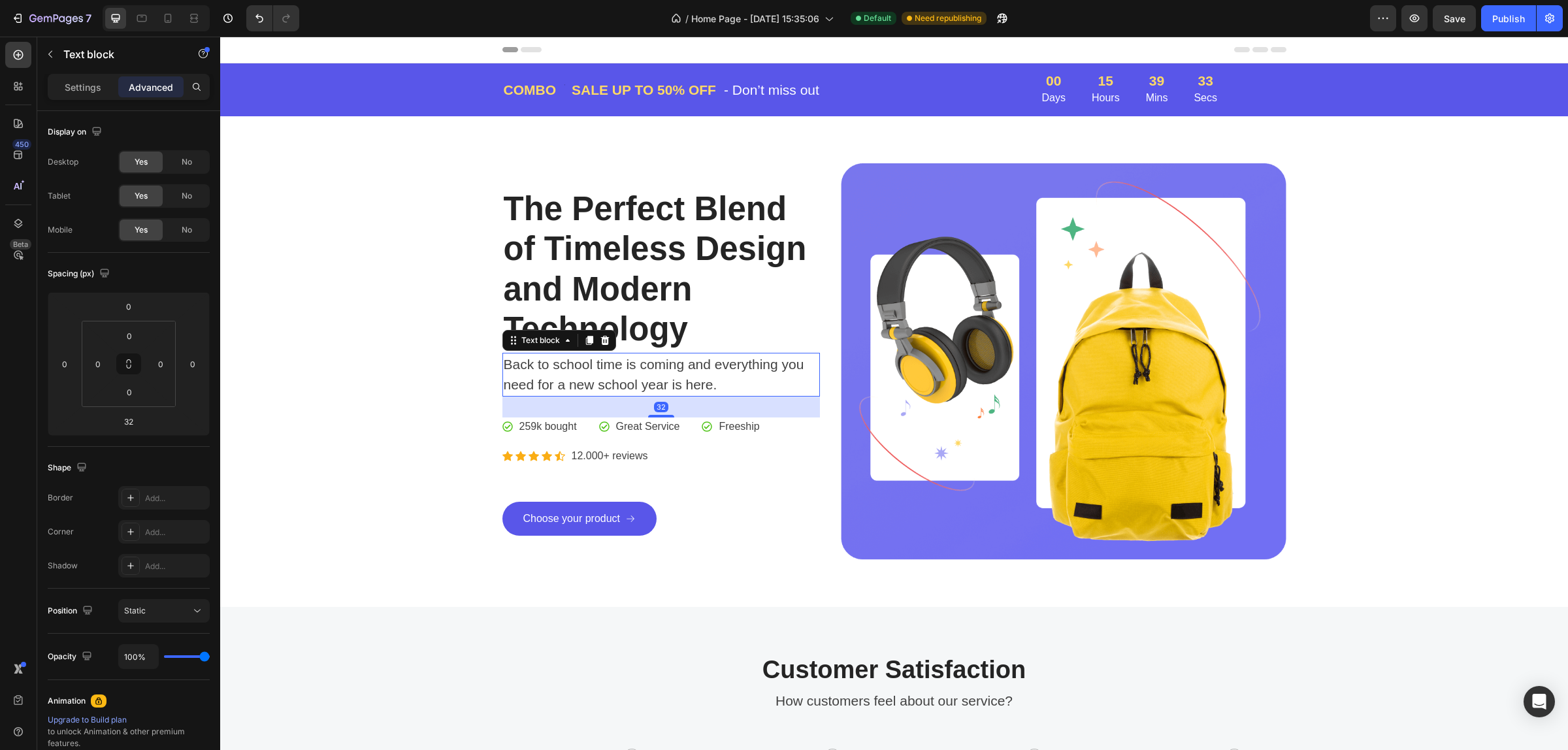
click at [688, 405] on div "32" at bounding box center [661, 407] width 319 height 21
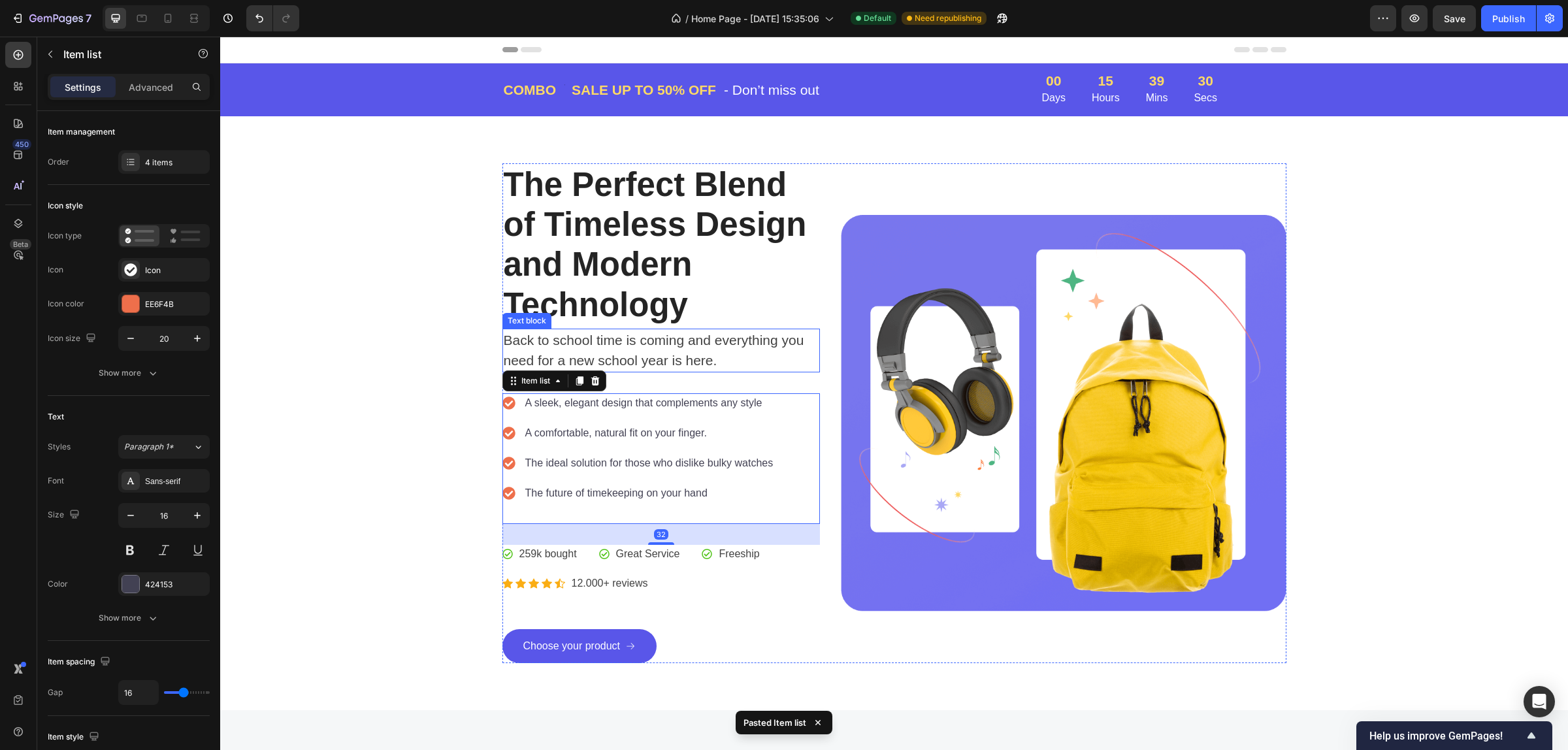
click at [701, 348] on p "Back to school time is coming and everything you need for a new school year is …" at bounding box center [661, 350] width 315 height 41
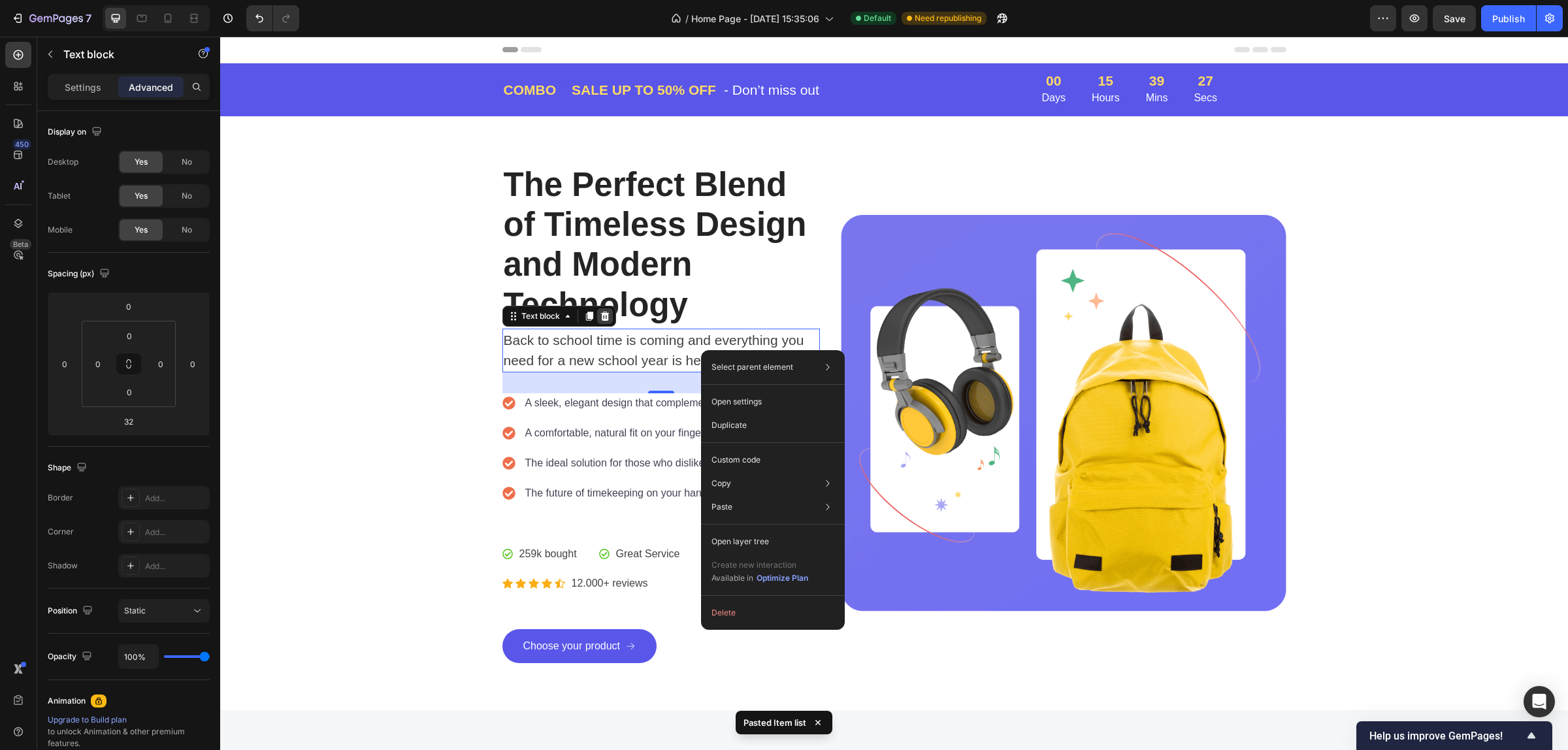
click at [601, 314] on icon at bounding box center [604, 316] width 9 height 9
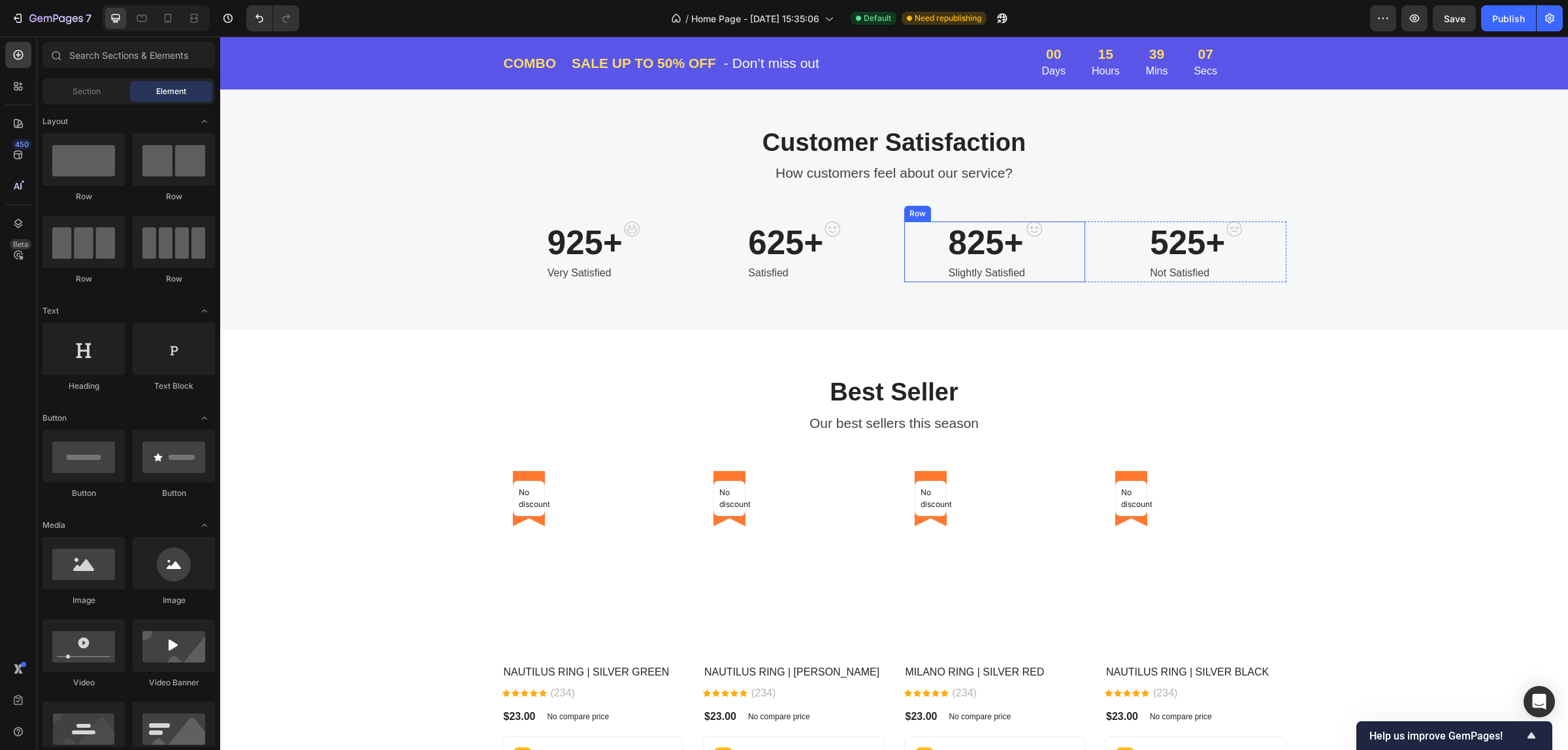
scroll to position [735, 0]
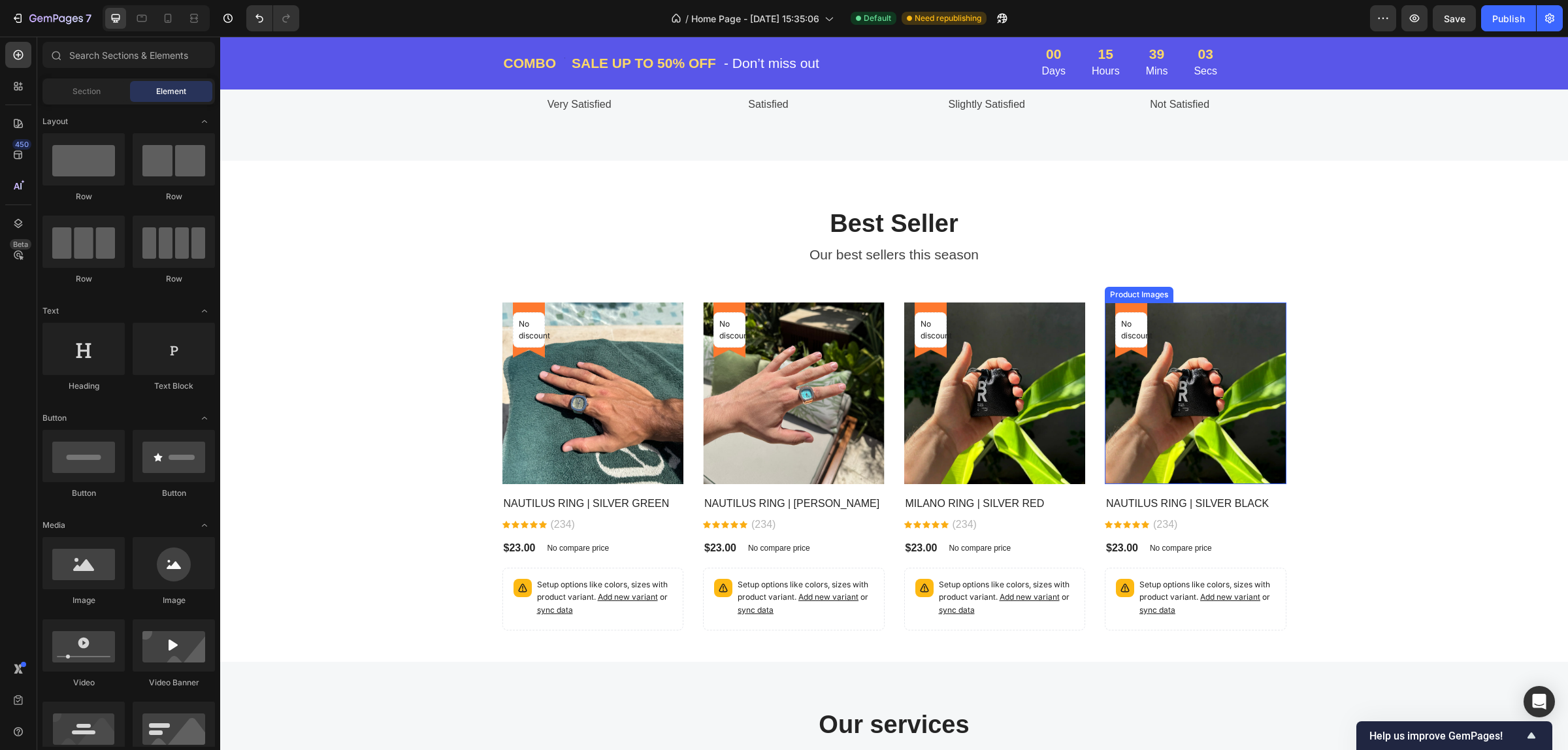
click at [1221, 397] on img at bounding box center [1195, 393] width 181 height 181
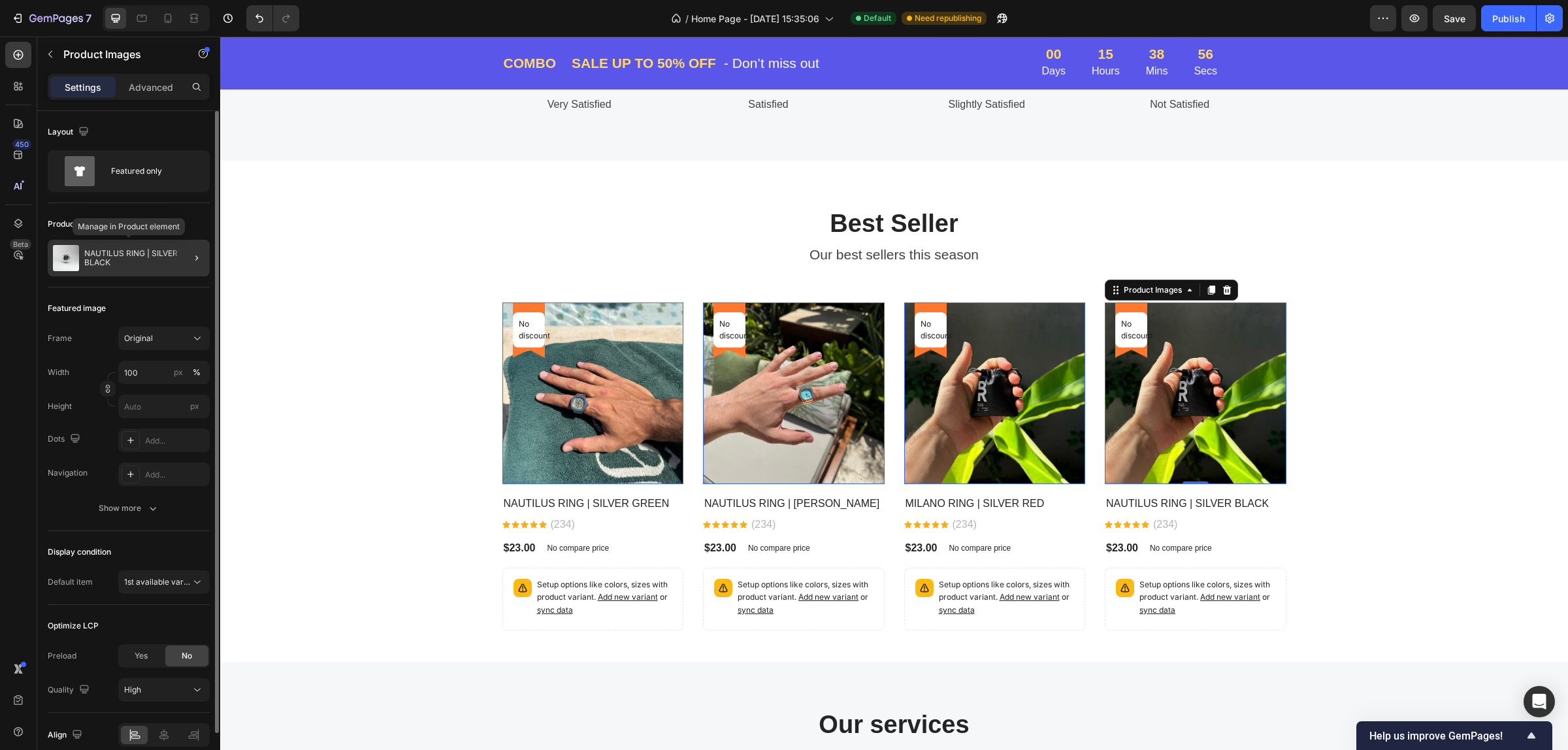
click at [98, 249] on p "NAUTILUS RING | SILVER BLACK" at bounding box center [144, 258] width 120 height 18
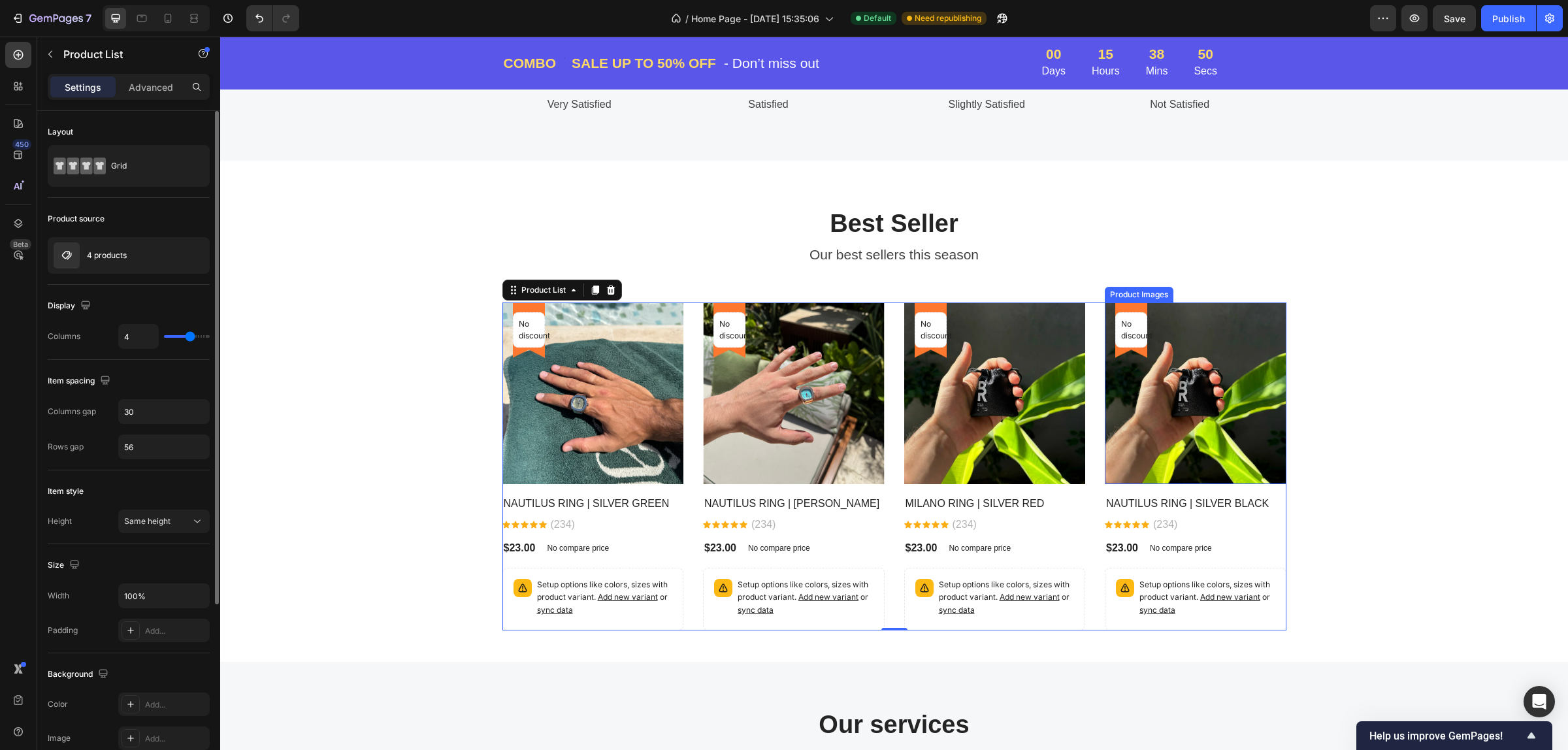
click at [1167, 384] on img at bounding box center [1195, 393] width 181 height 181
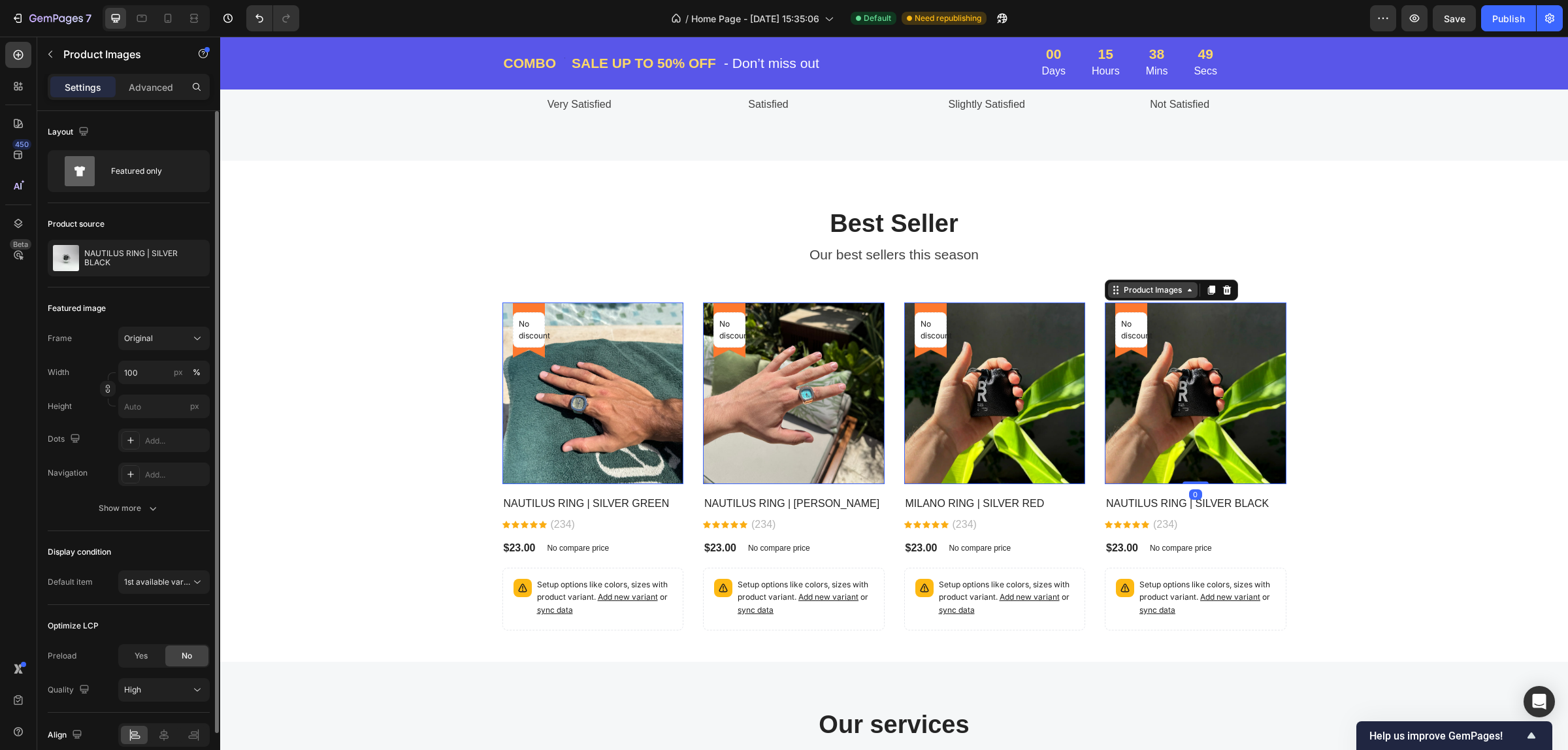
click at [1150, 295] on div "Product Images" at bounding box center [1152, 290] width 63 height 12
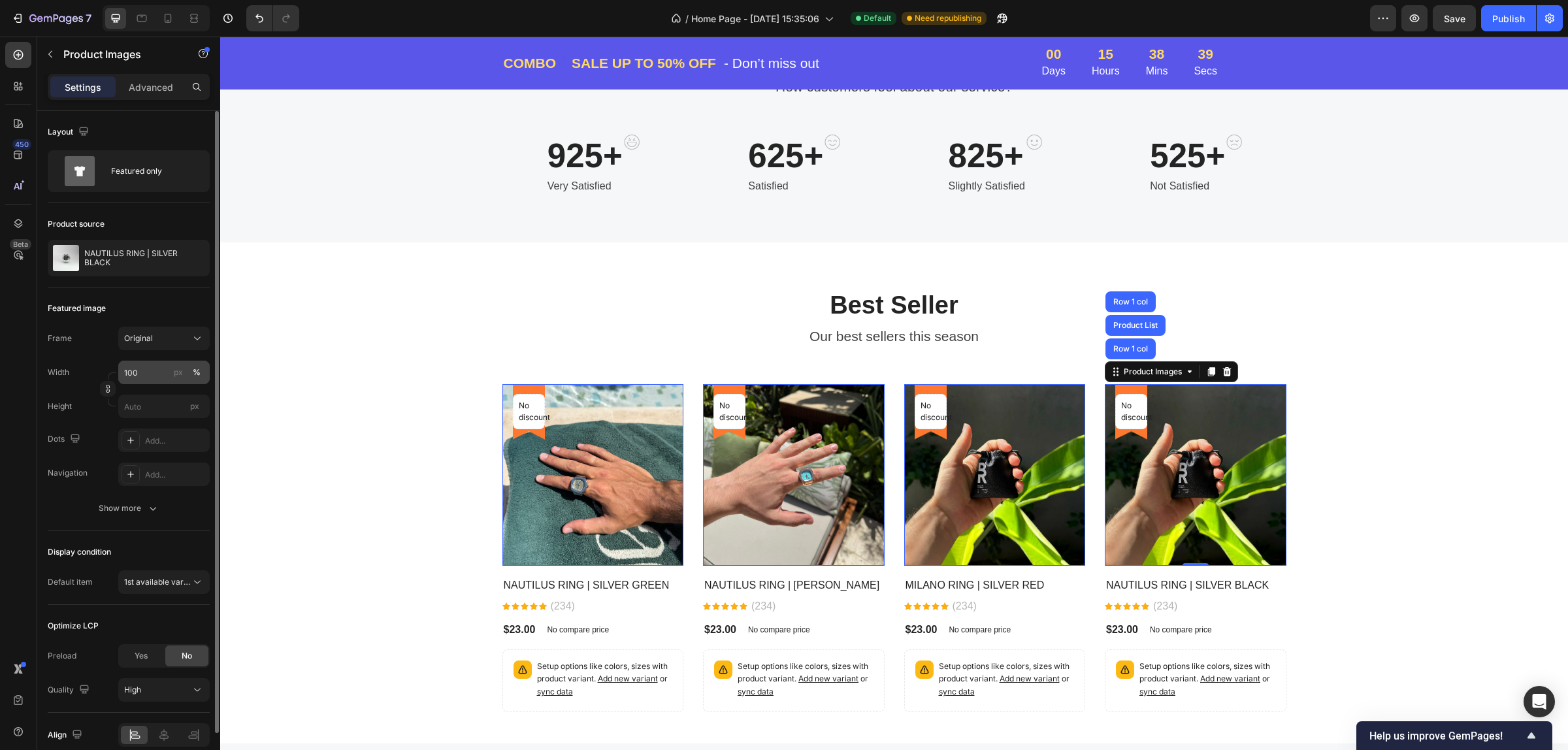
scroll to position [60, 0]
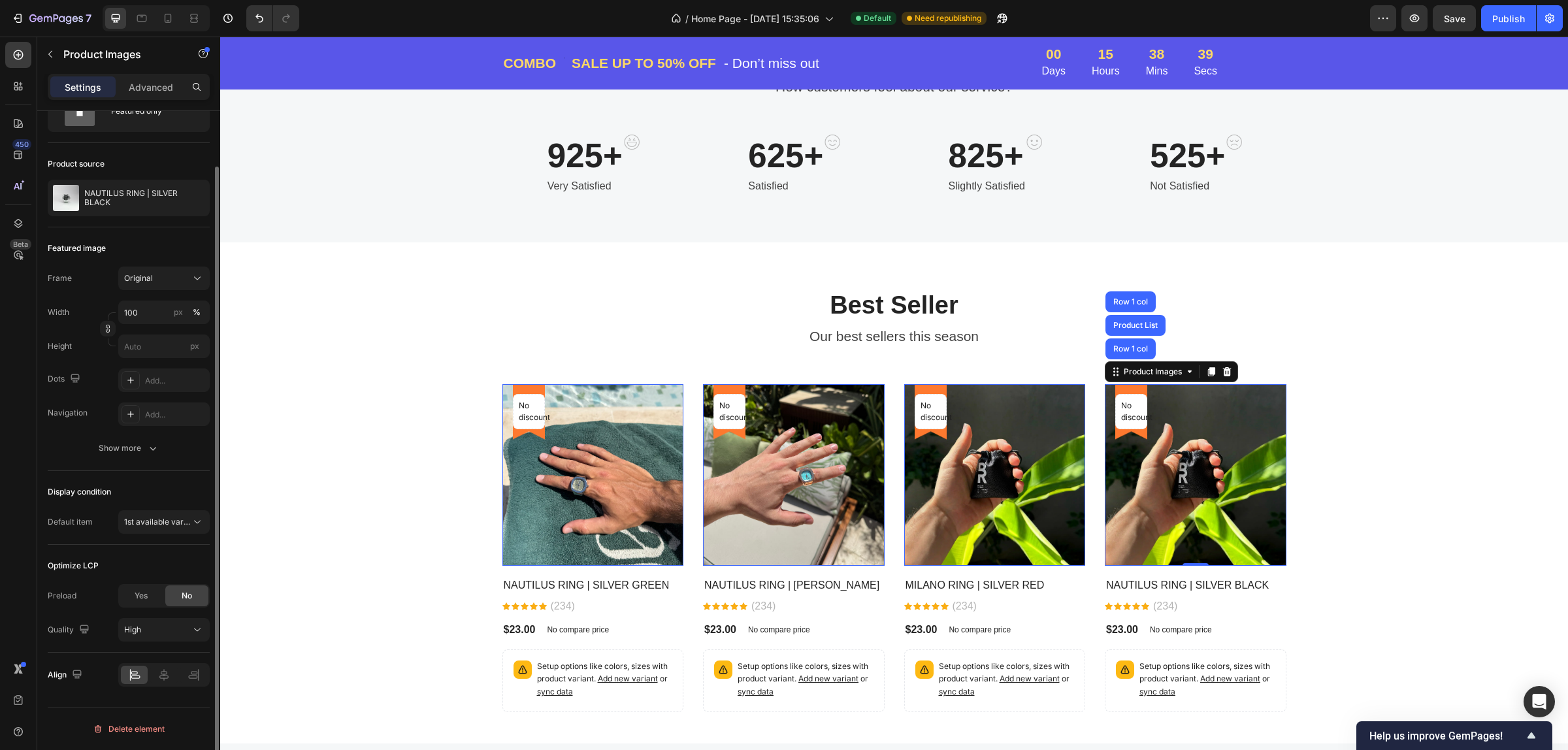
click at [1191, 487] on img at bounding box center [1195, 474] width 181 height 181
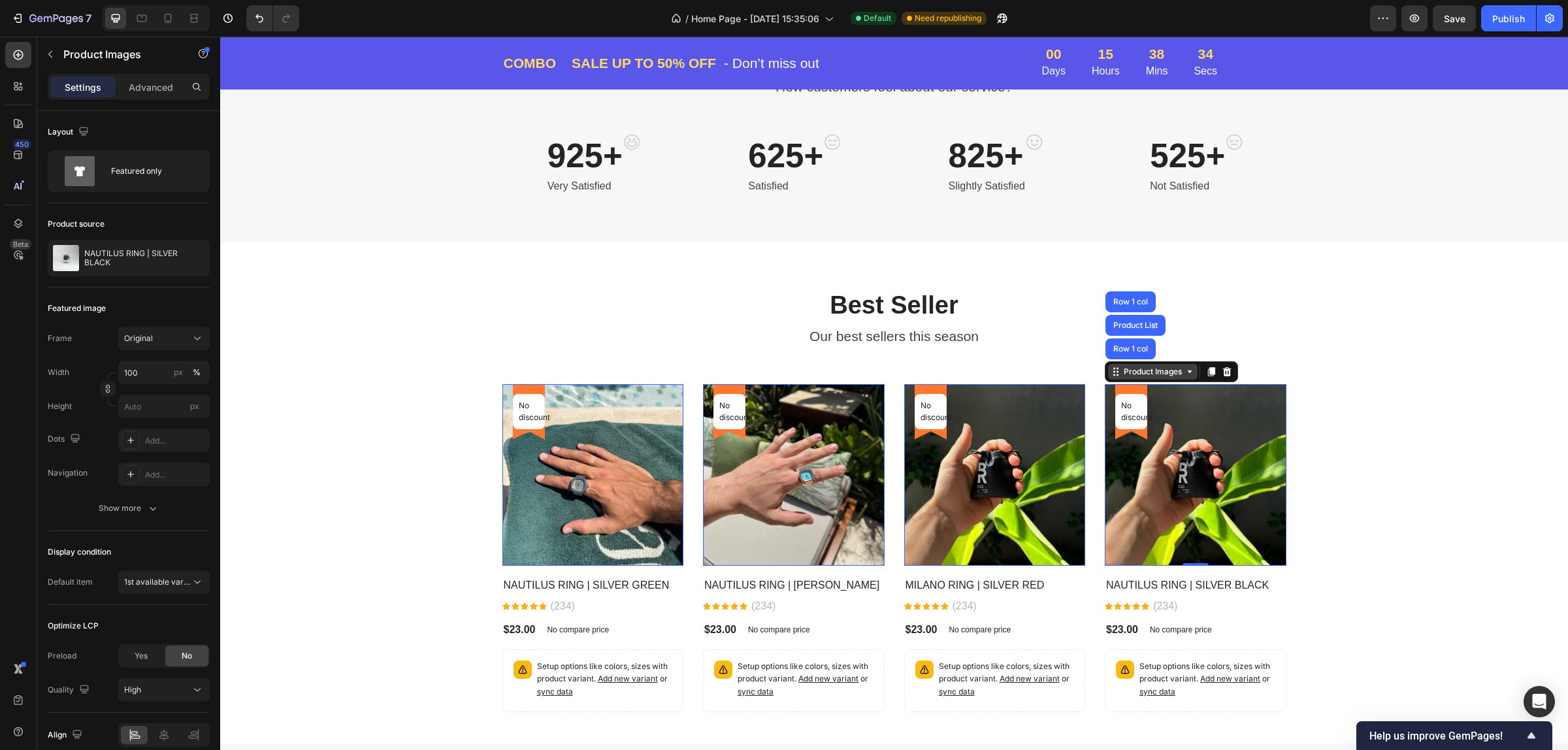
click at [1158, 375] on div "Product Images" at bounding box center [1152, 371] width 63 height 12
click at [1181, 381] on div "Product Images" at bounding box center [1171, 371] width 133 height 21
click at [1185, 375] on icon at bounding box center [1189, 371] width 10 height 10
click at [1186, 377] on div "Product Images" at bounding box center [1153, 371] width 90 height 16
click at [1186, 375] on icon at bounding box center [1189, 371] width 10 height 10
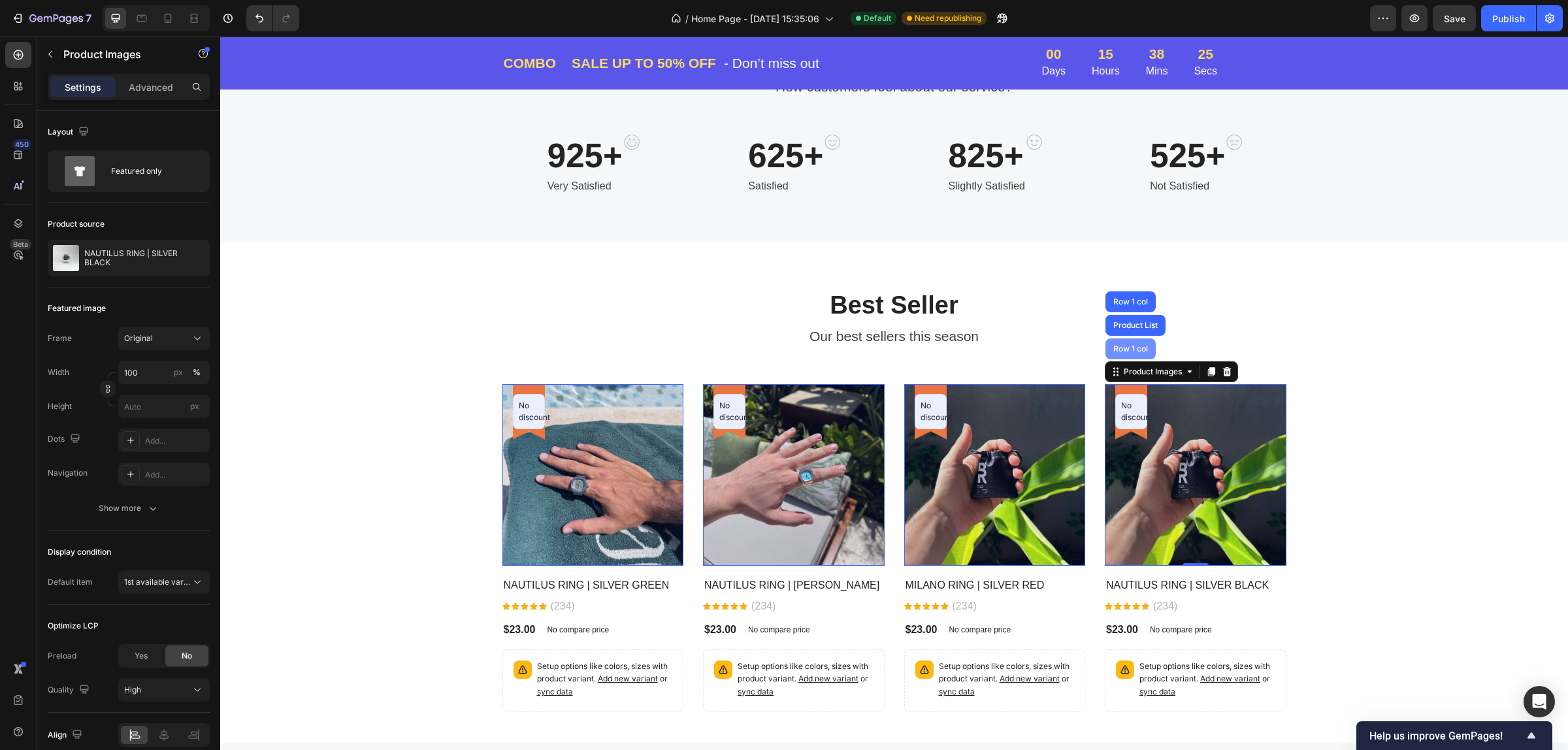
click at [1125, 345] on div "Row 1 col" at bounding box center [1130, 349] width 40 height 8
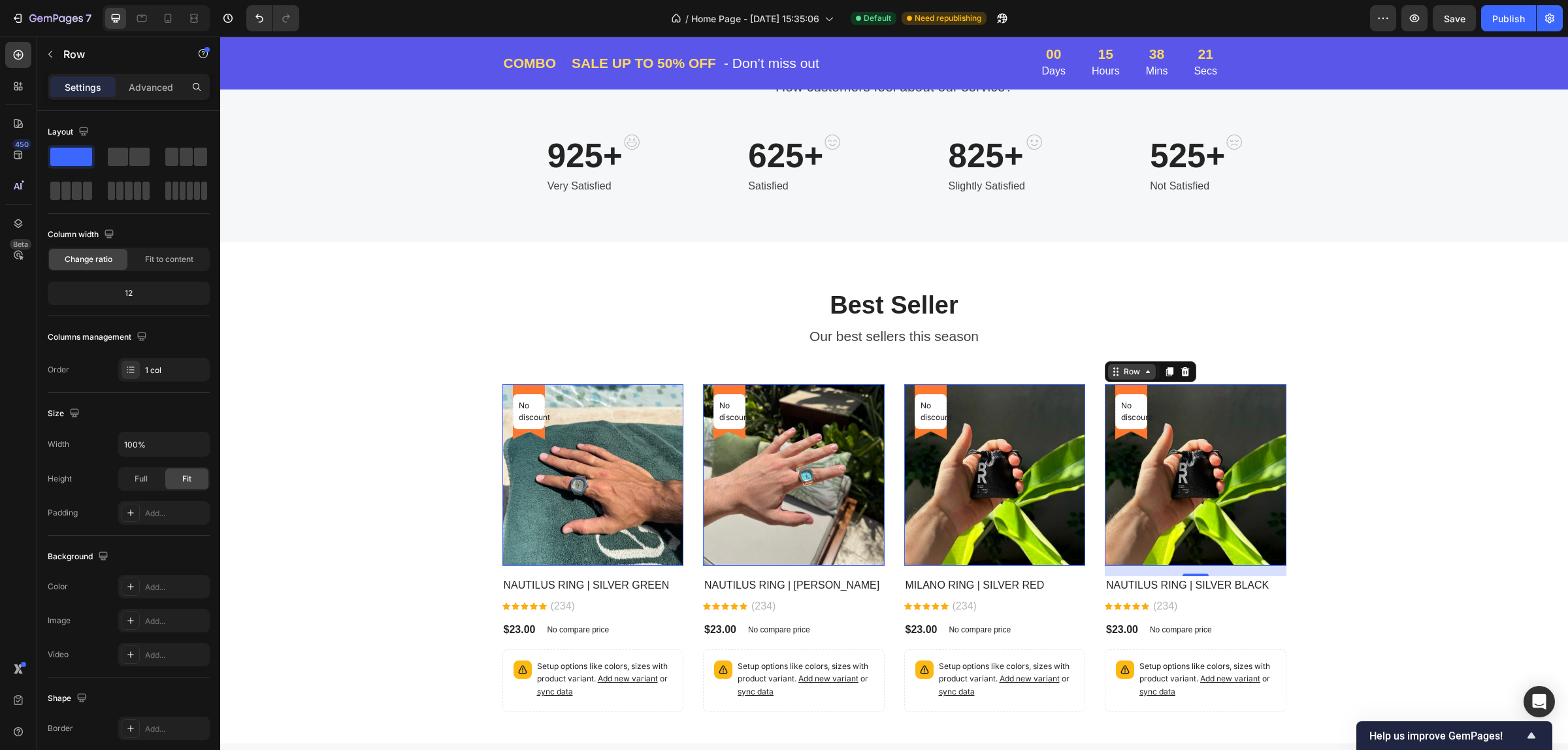
click at [1132, 369] on div "Row" at bounding box center [1132, 371] width 22 height 12
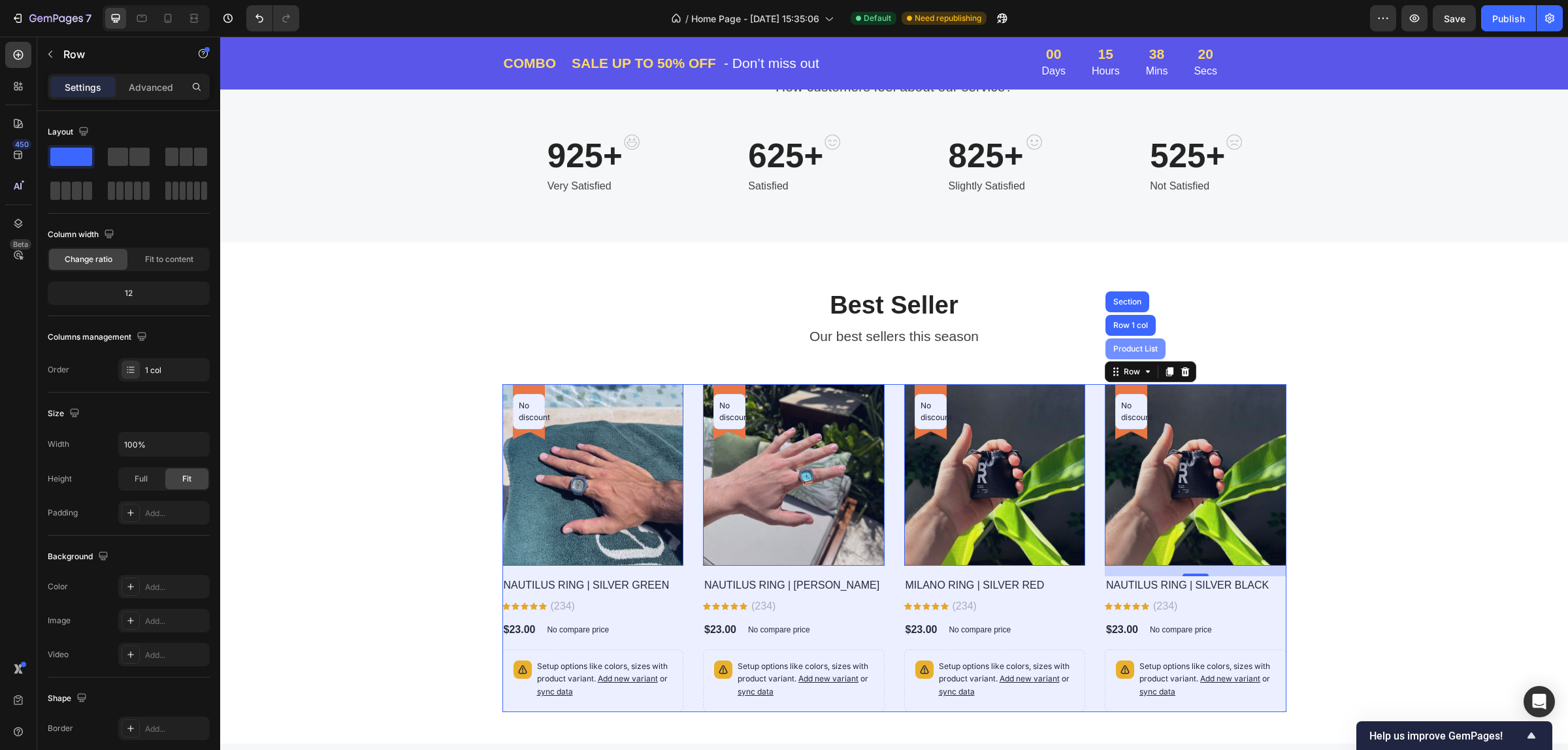
click at [1134, 341] on div "Product List" at bounding box center [1135, 349] width 60 height 21
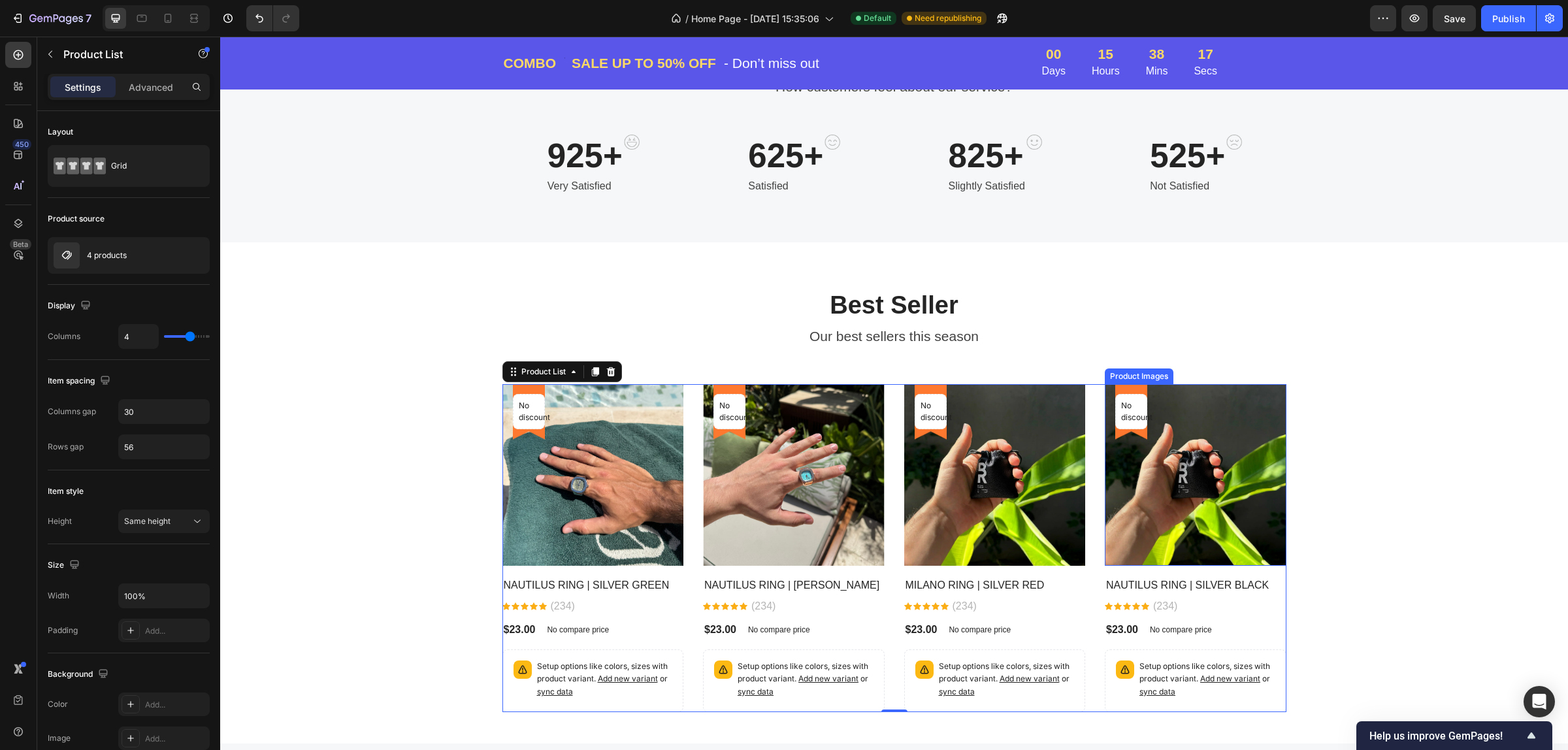
click at [1172, 403] on img at bounding box center [1195, 474] width 181 height 181
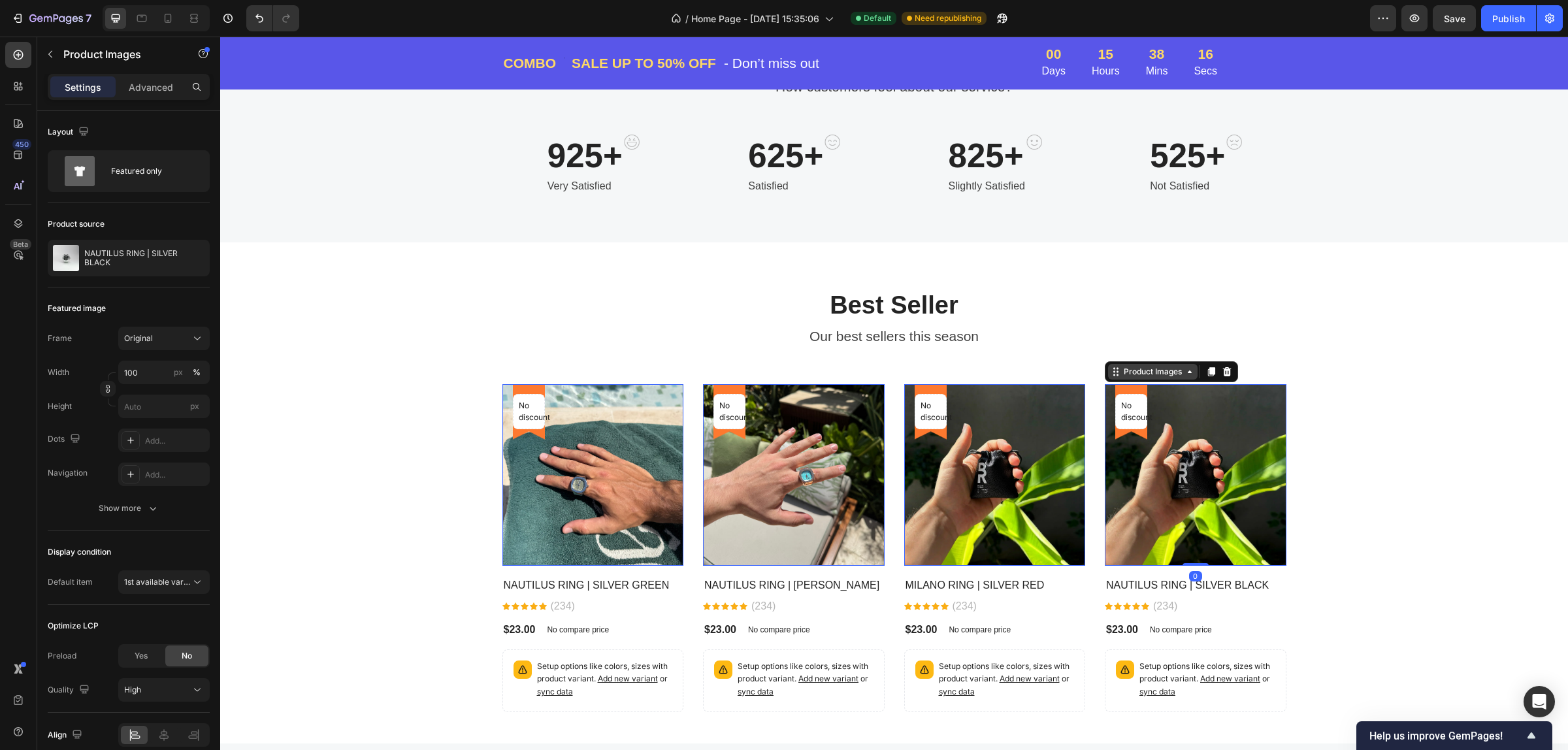
click at [1134, 373] on div "Product Images" at bounding box center [1152, 371] width 63 height 12
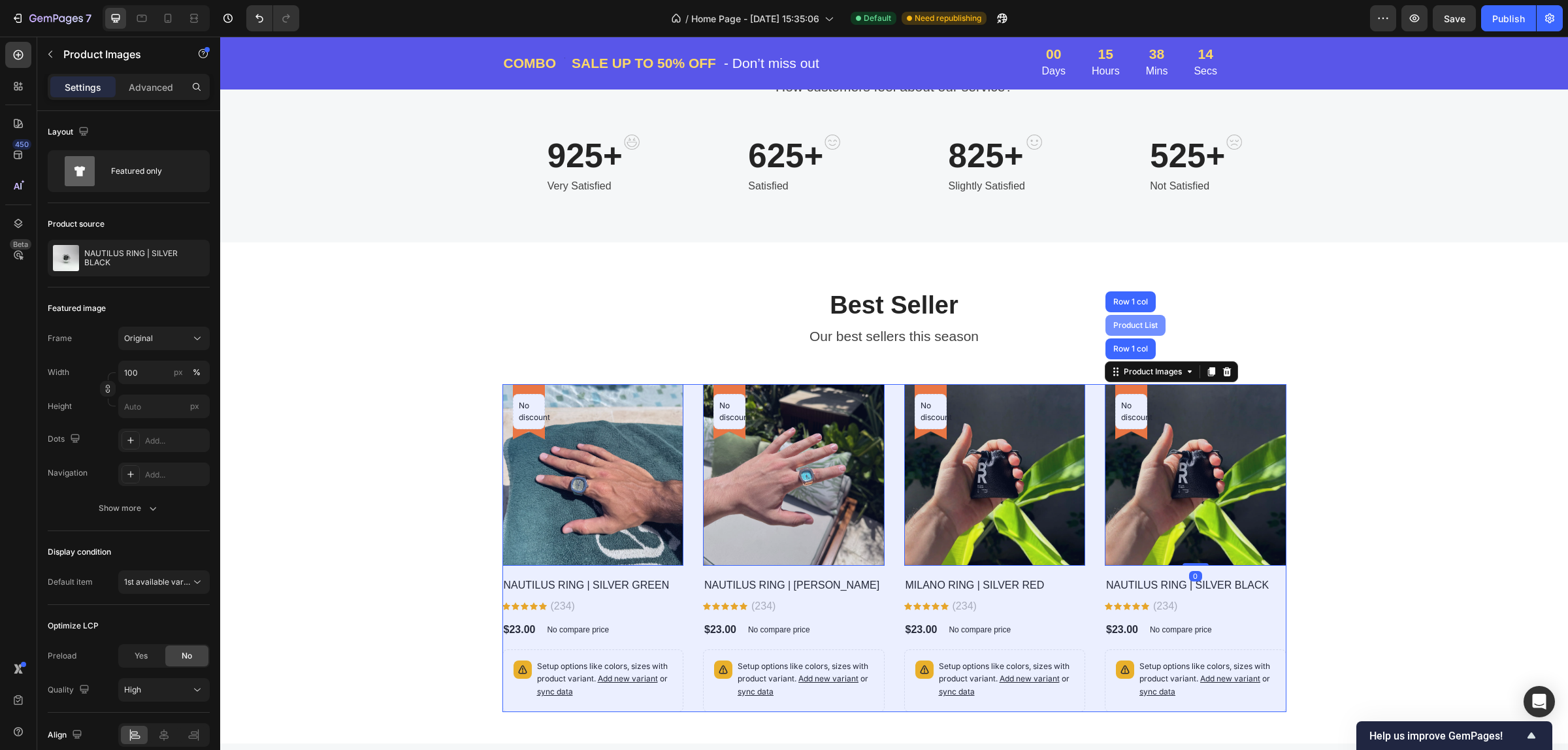
click at [1142, 322] on div "Product List" at bounding box center [1136, 326] width 50 height 8
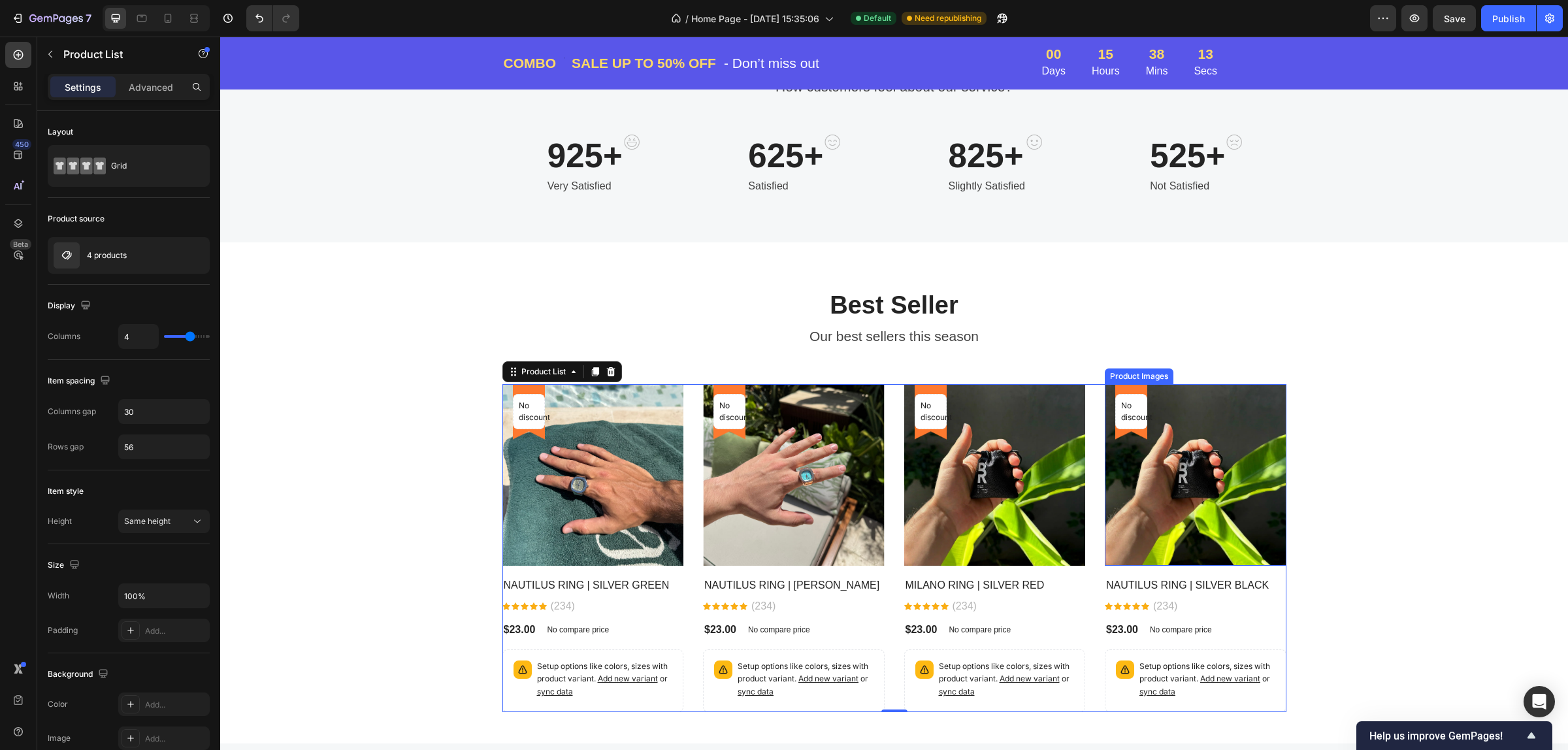
click at [1183, 423] on img at bounding box center [1195, 474] width 181 height 181
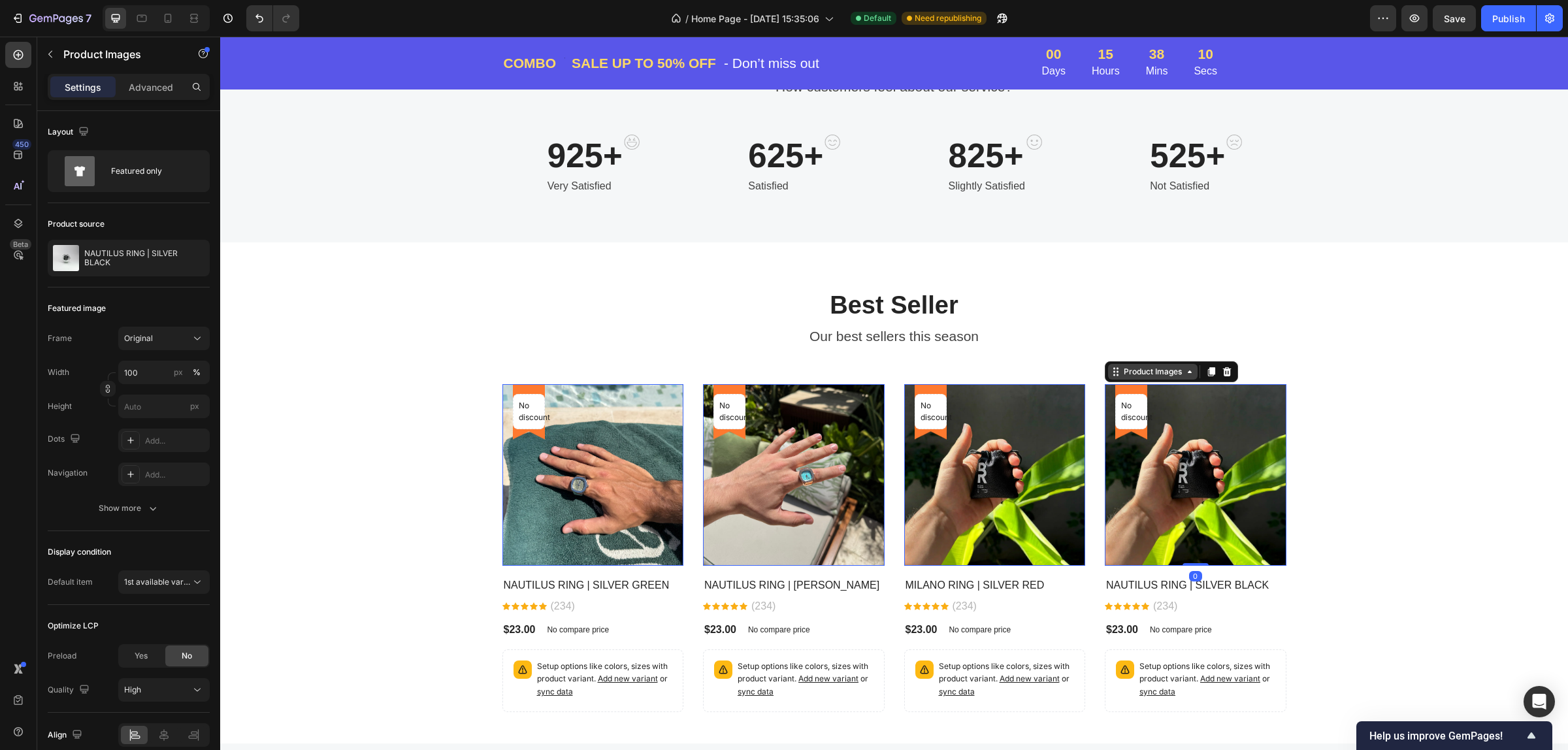
click at [1164, 379] on div "Product Images" at bounding box center [1153, 371] width 90 height 16
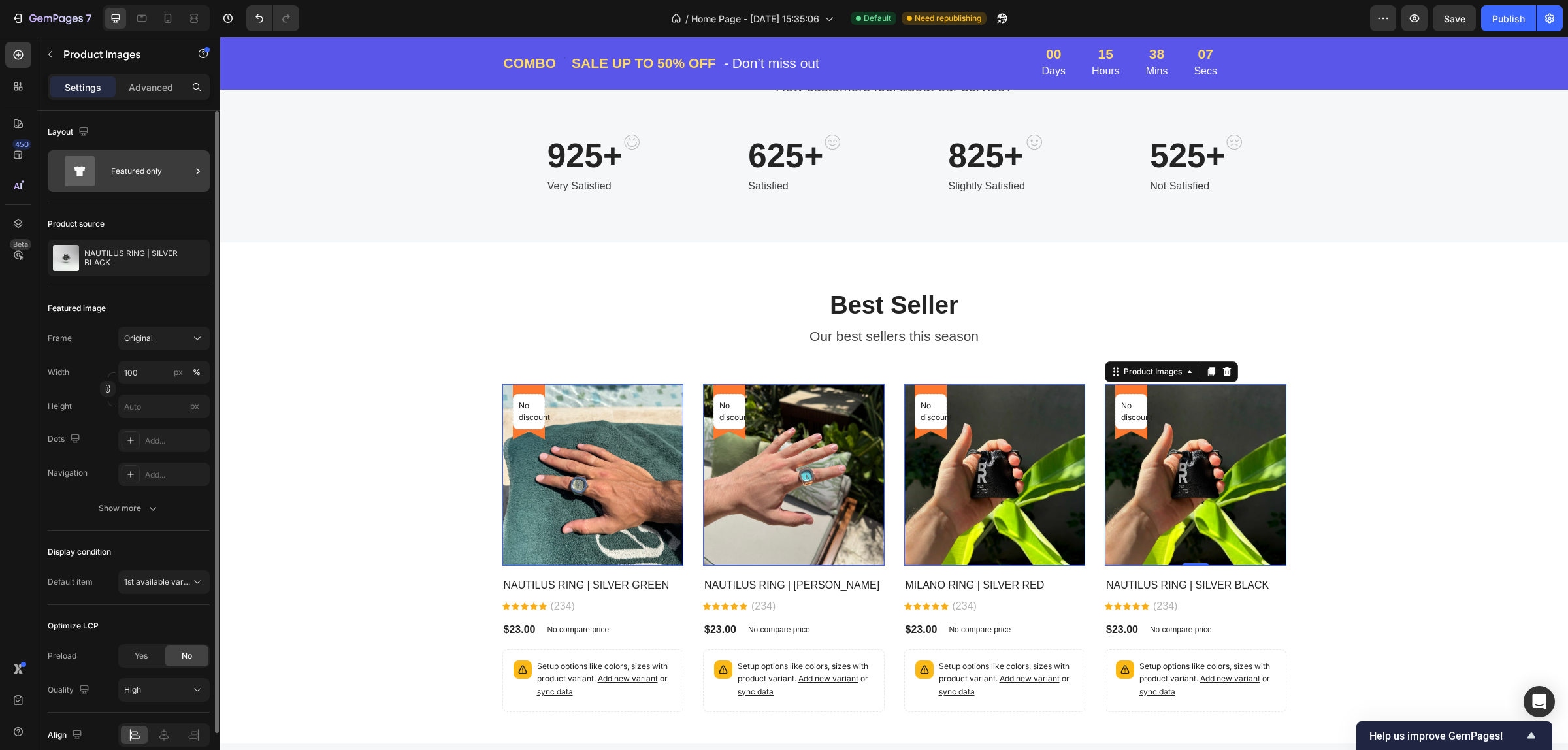
click at [121, 171] on div "Featured only" at bounding box center [151, 171] width 79 height 30
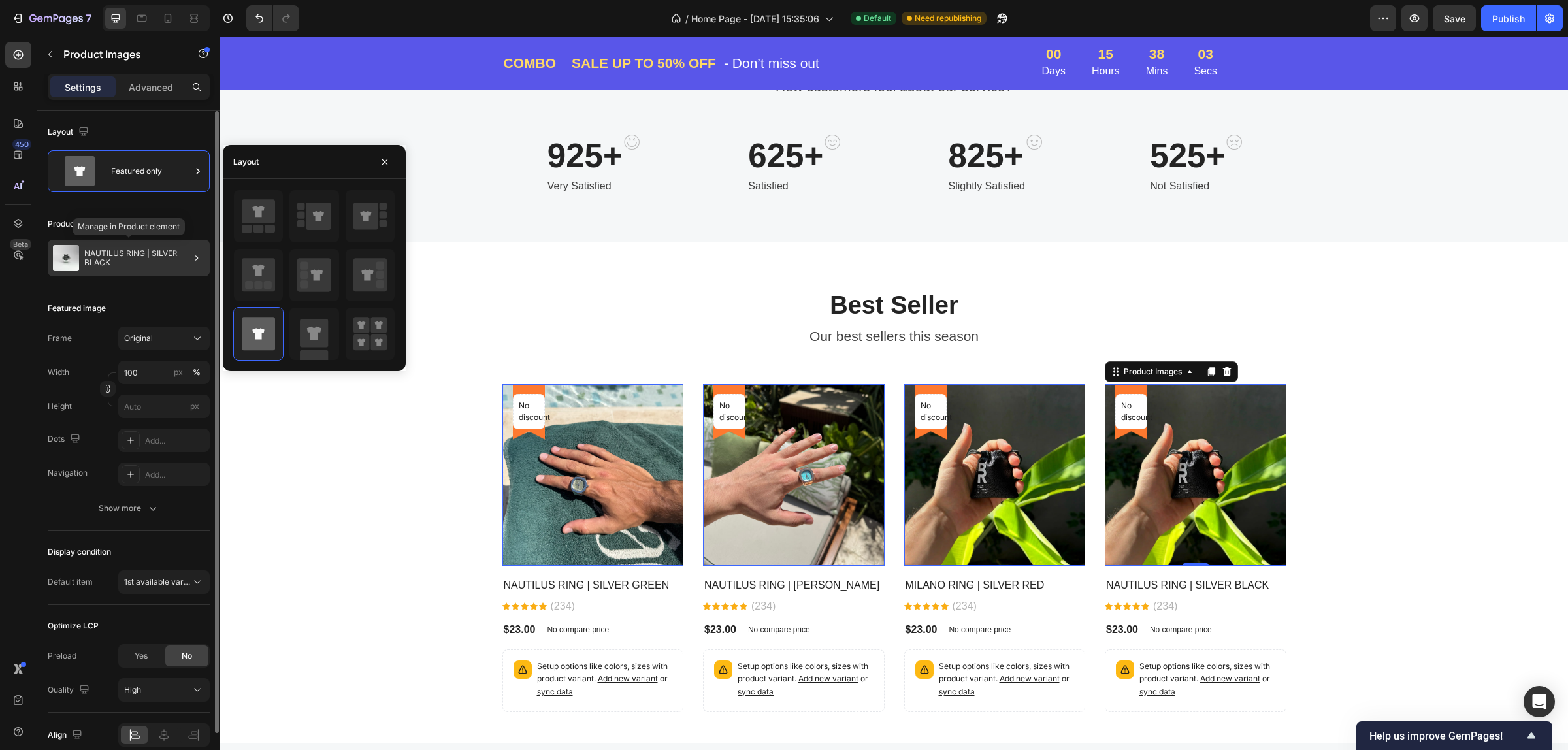
click at [124, 250] on p "NAUTILUS RING | SILVER BLACK" at bounding box center [144, 258] width 120 height 18
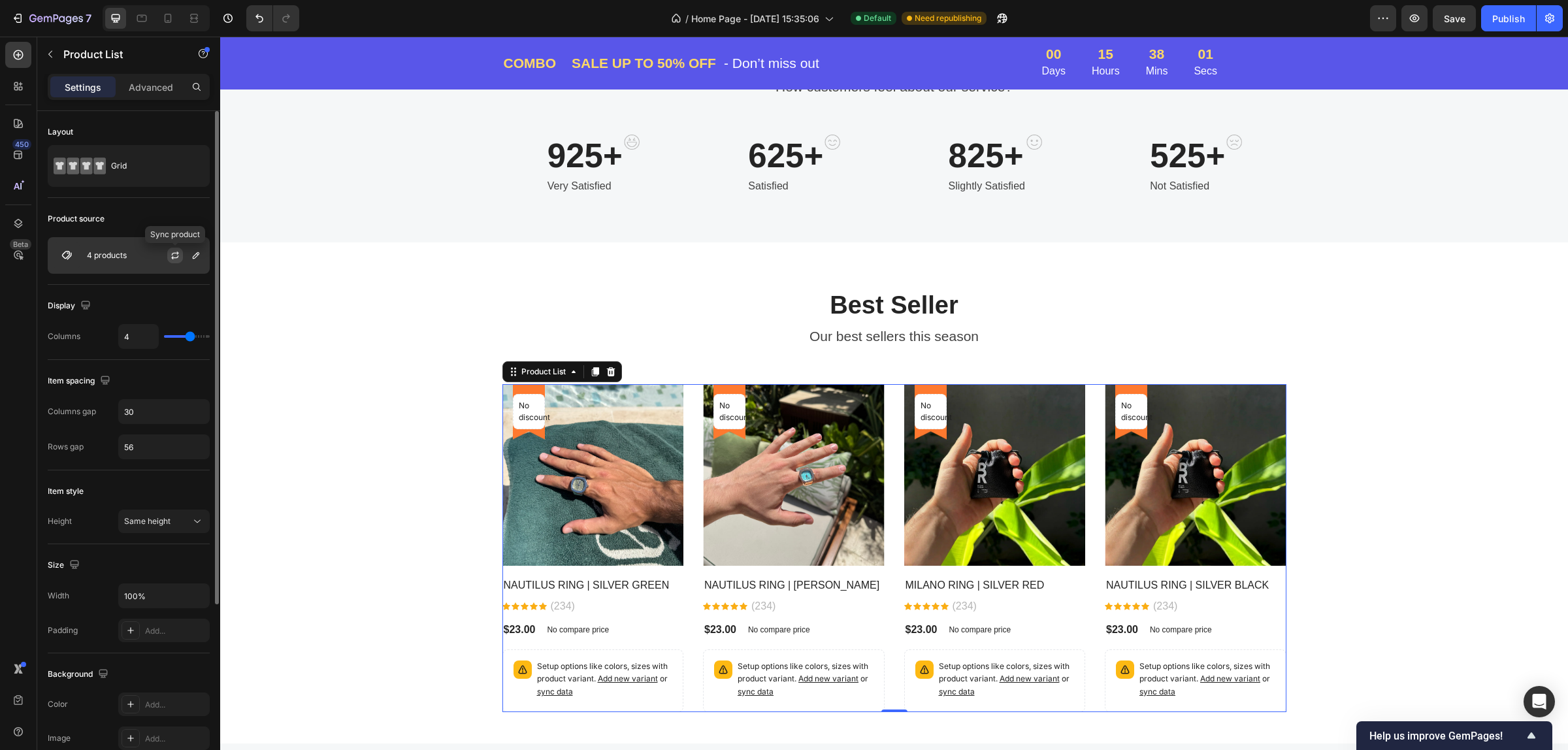
click at [176, 255] on icon "button" at bounding box center [174, 255] width 10 height 10
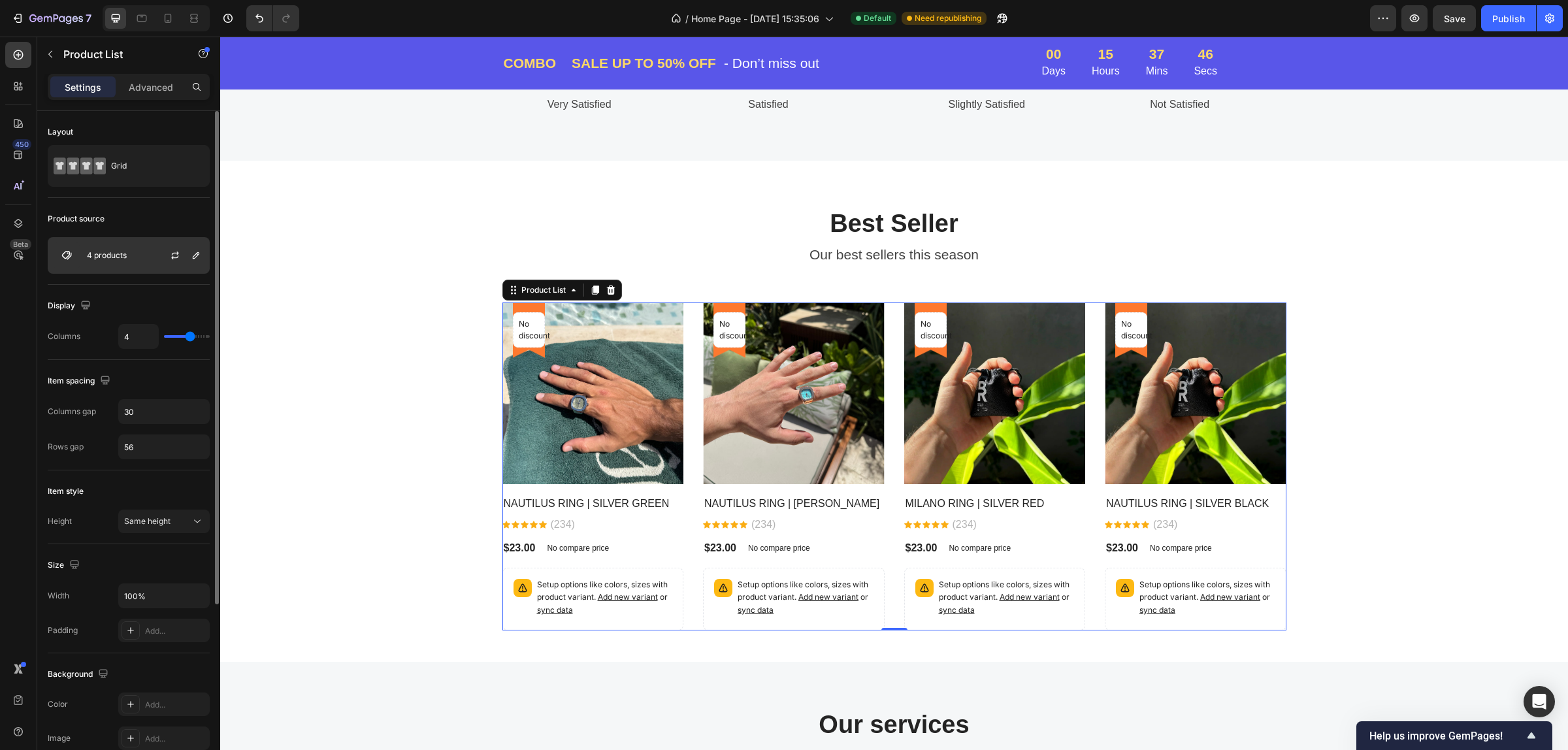
click at [150, 253] on div "4 products" at bounding box center [129, 255] width 162 height 37
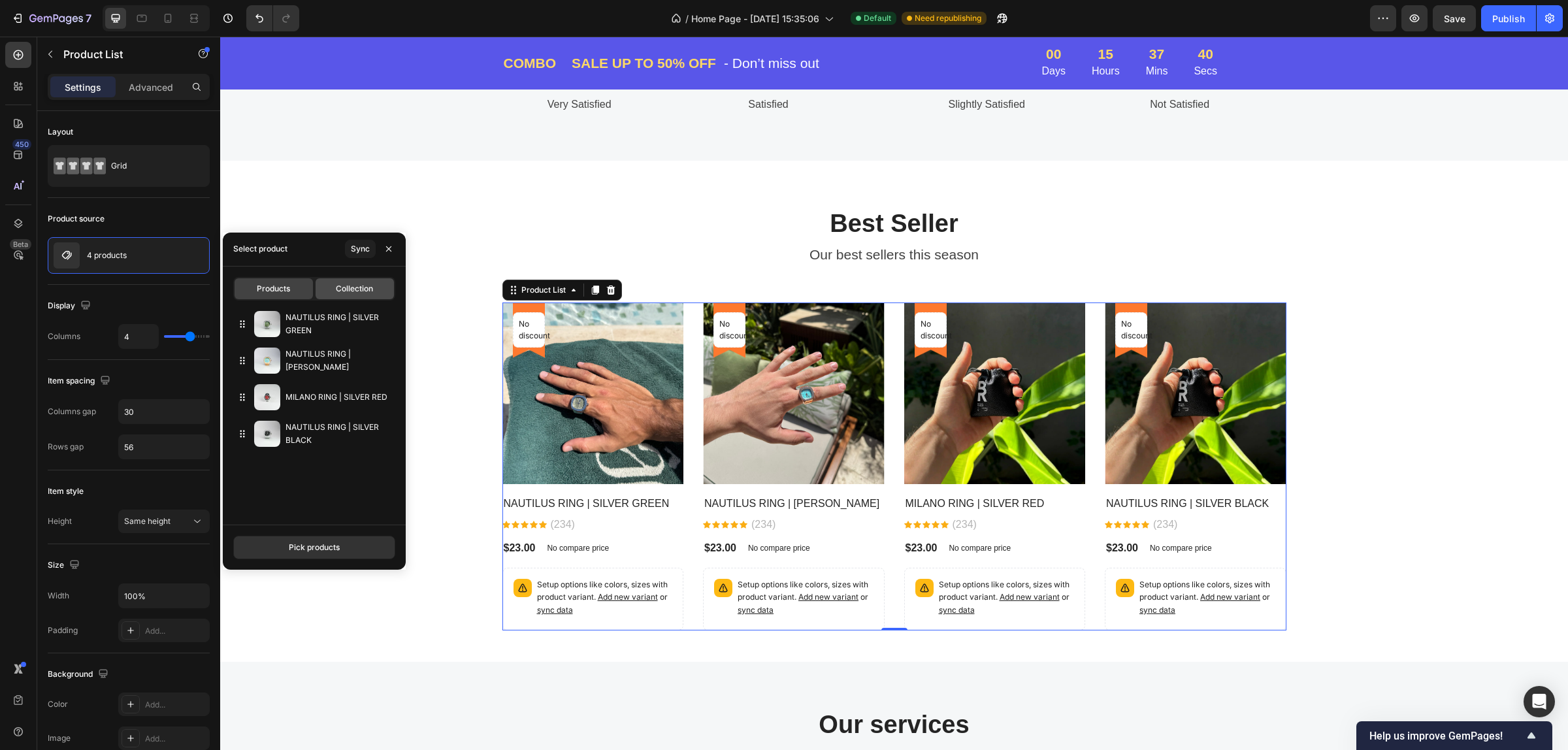
click at [344, 285] on span "Collection" at bounding box center [354, 288] width 37 height 12
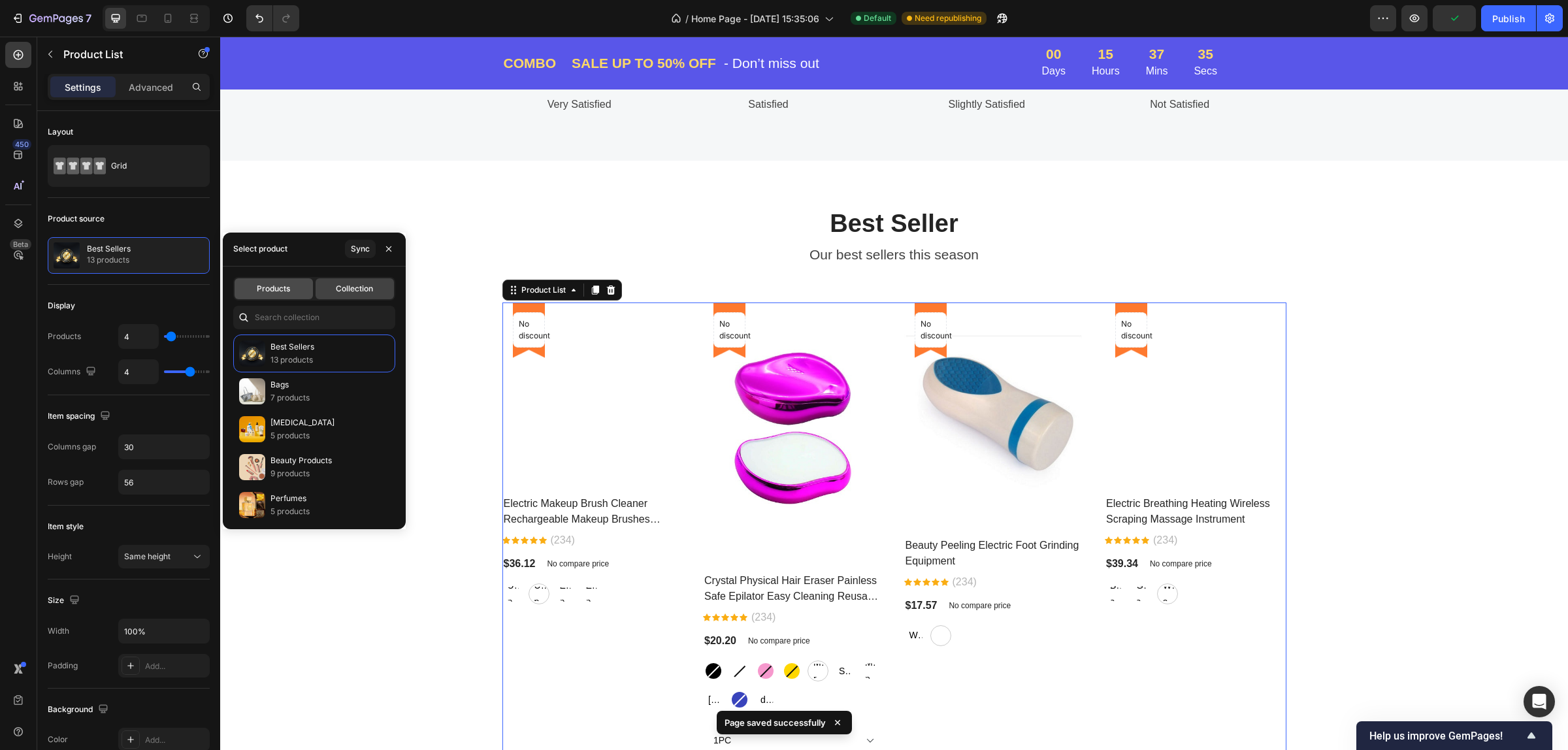
click at [274, 283] on span "Products" at bounding box center [273, 288] width 33 height 12
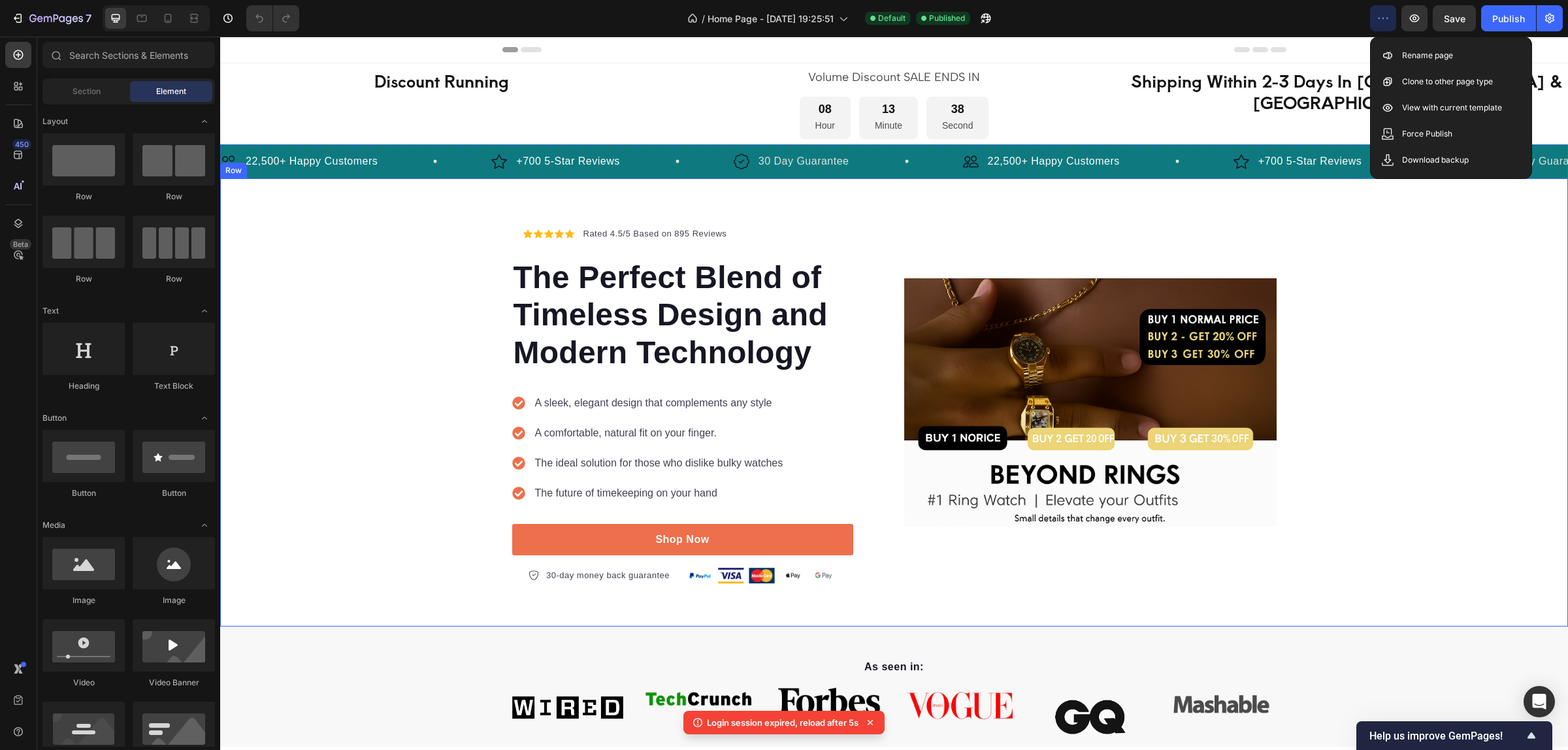
click at [1531, 256] on div "Icon Icon Icon Icon Icon Icon List Hoz Rated 4.5/5 Based on 895 Reviews Text bl…" at bounding box center [894, 403] width 1348 height 363
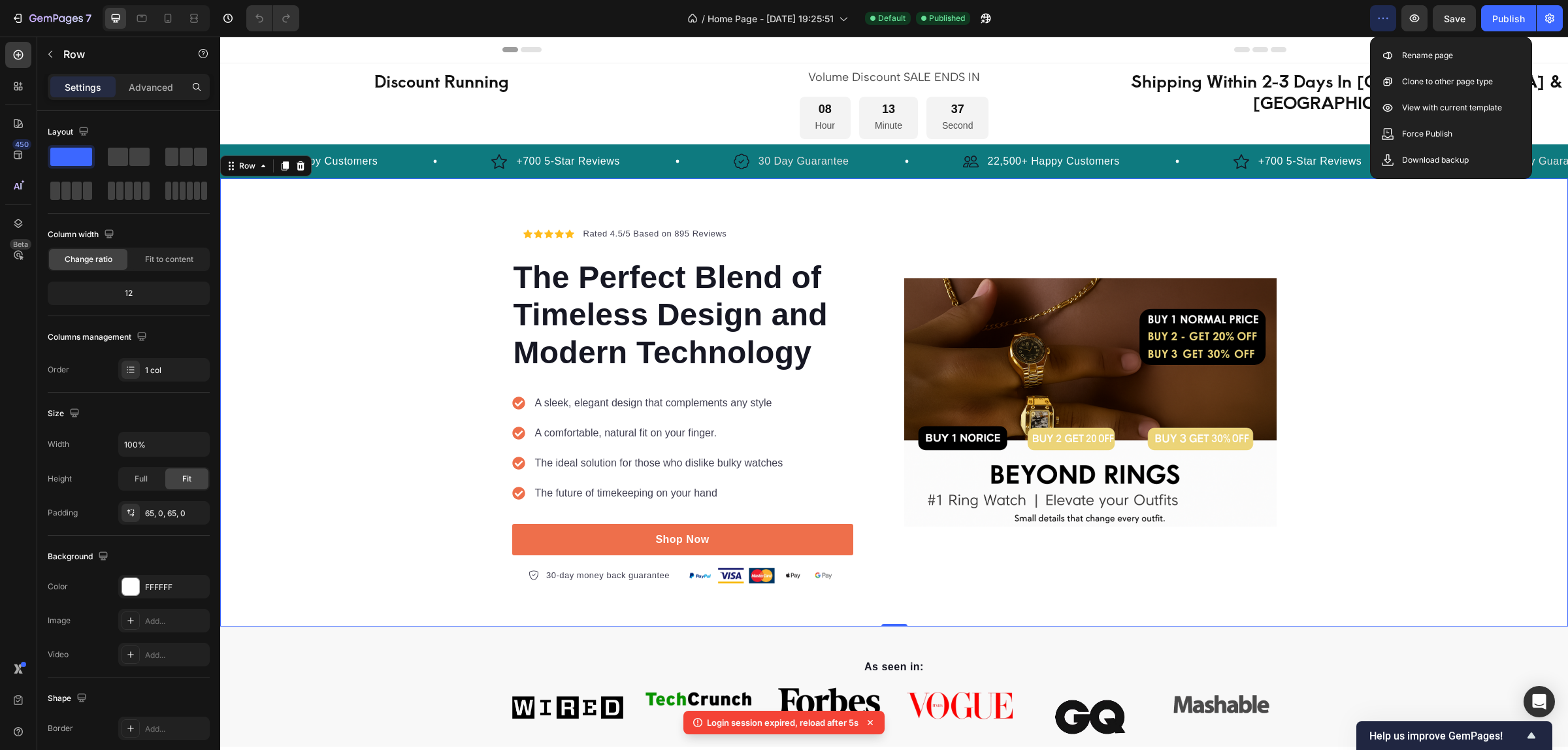
click at [1494, 268] on div "Icon Icon Icon Icon Icon Icon List Hoz Rated 4.5/5 Based on 895 Reviews Text bl…" at bounding box center [894, 403] width 1348 height 363
click at [1377, 10] on button "button" at bounding box center [1383, 19] width 26 height 26
